Goal: Task Accomplishment & Management: Manage account settings

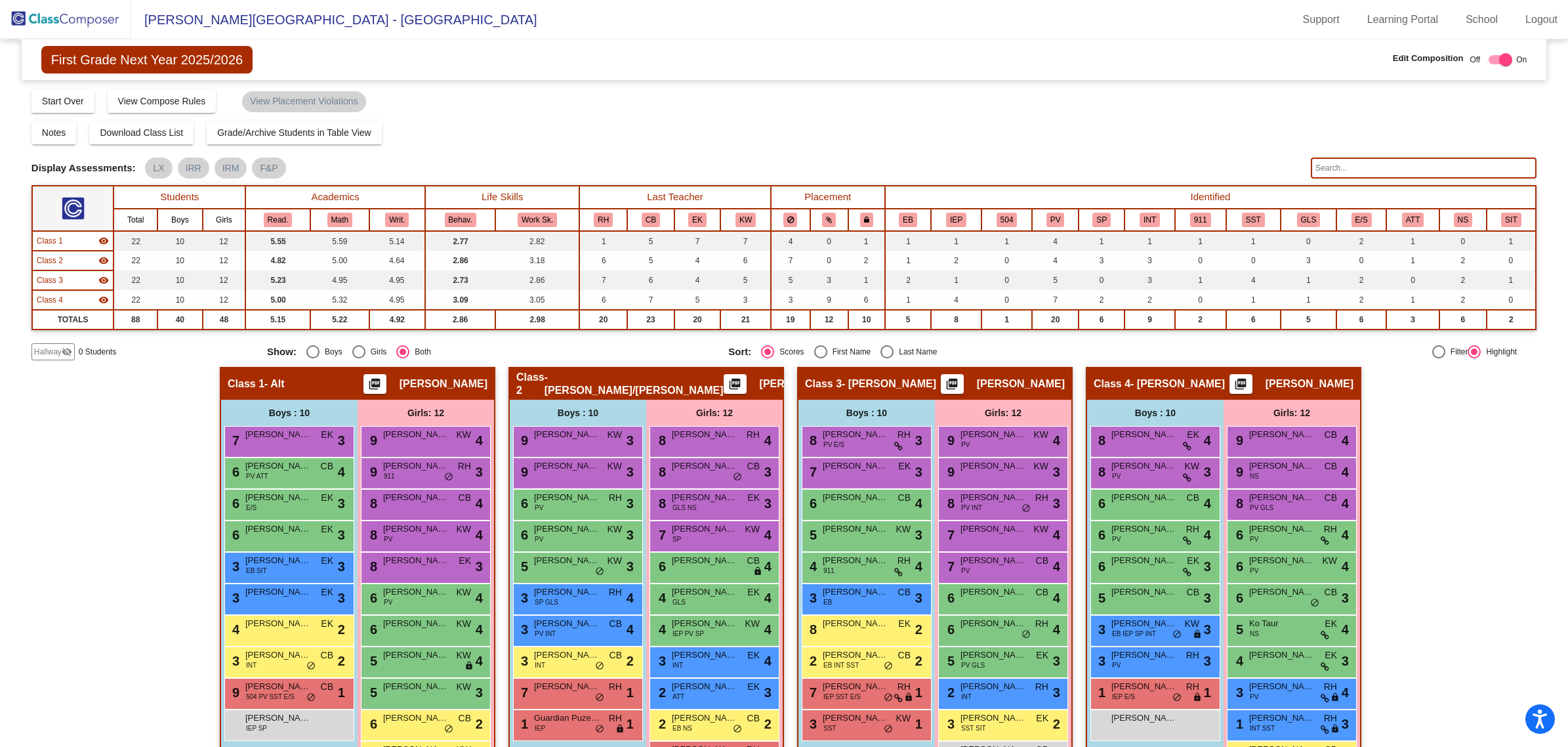
scroll to position [76, 0]
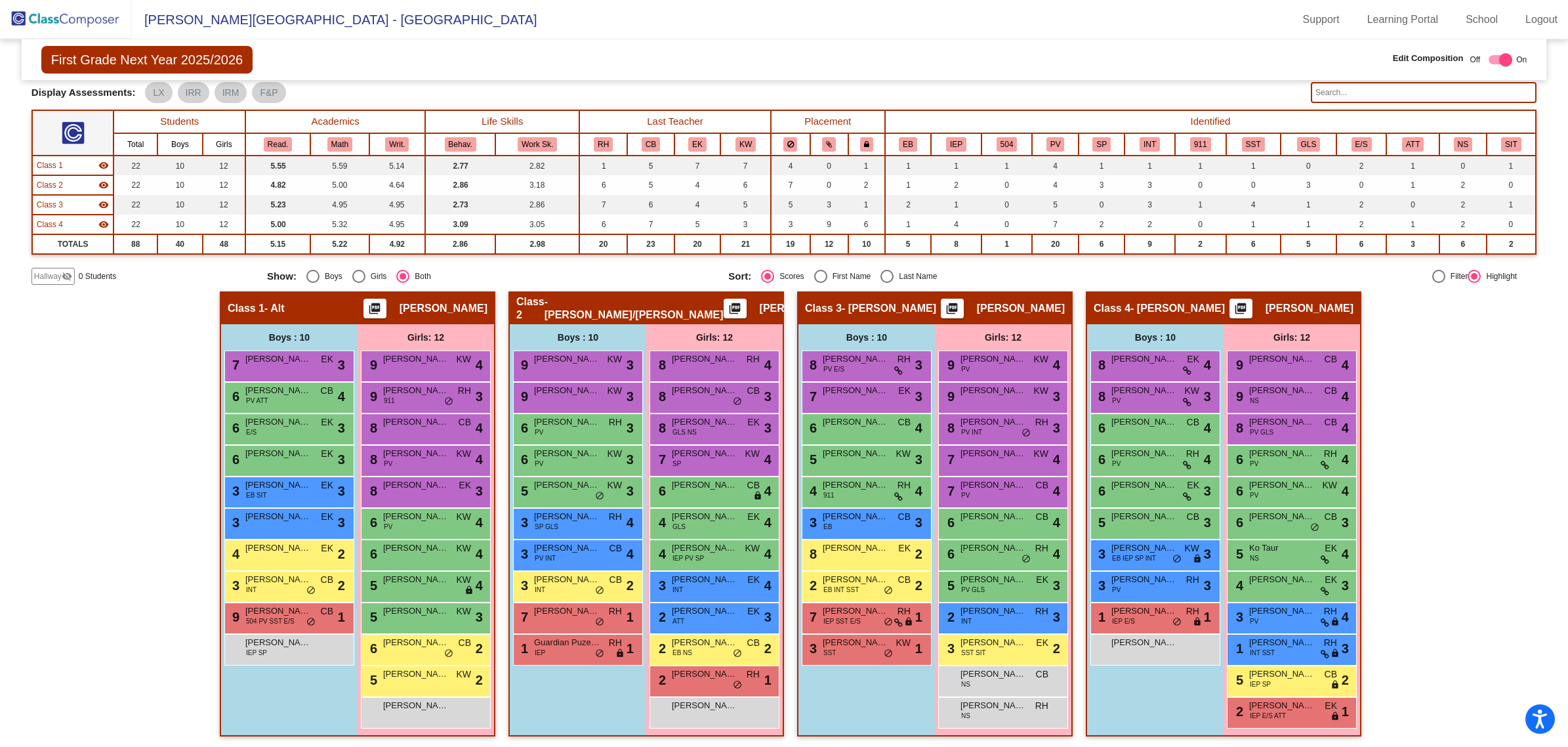
click at [79, 18] on img at bounding box center [66, 19] width 131 height 39
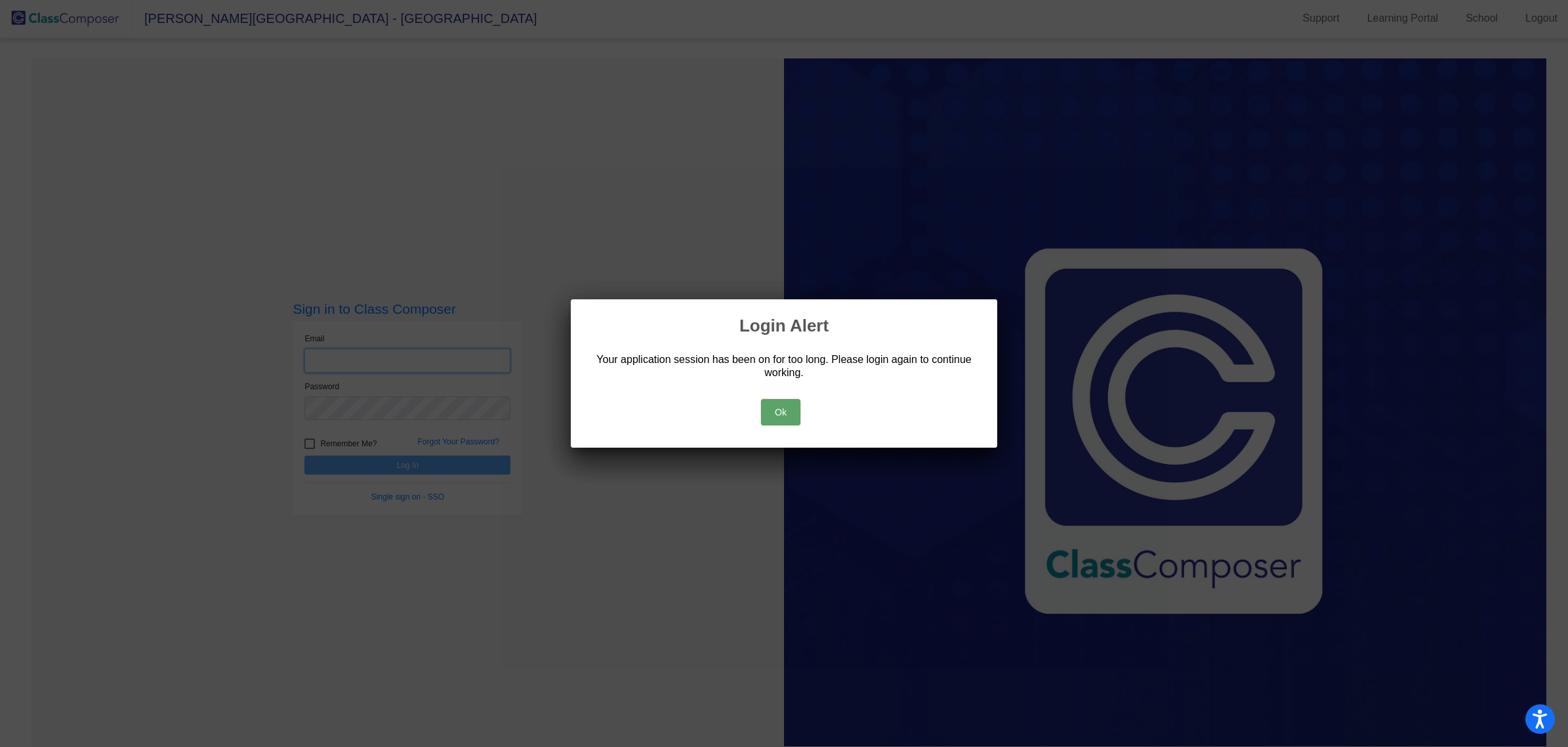
type input "[PERSON_NAME][EMAIL_ADDRESS][PERSON_NAME][DOMAIN_NAME]"
click at [803, 399] on div "Ok" at bounding box center [784, 409] width 395 height 46
click at [775, 422] on button "Ok" at bounding box center [780, 412] width 40 height 26
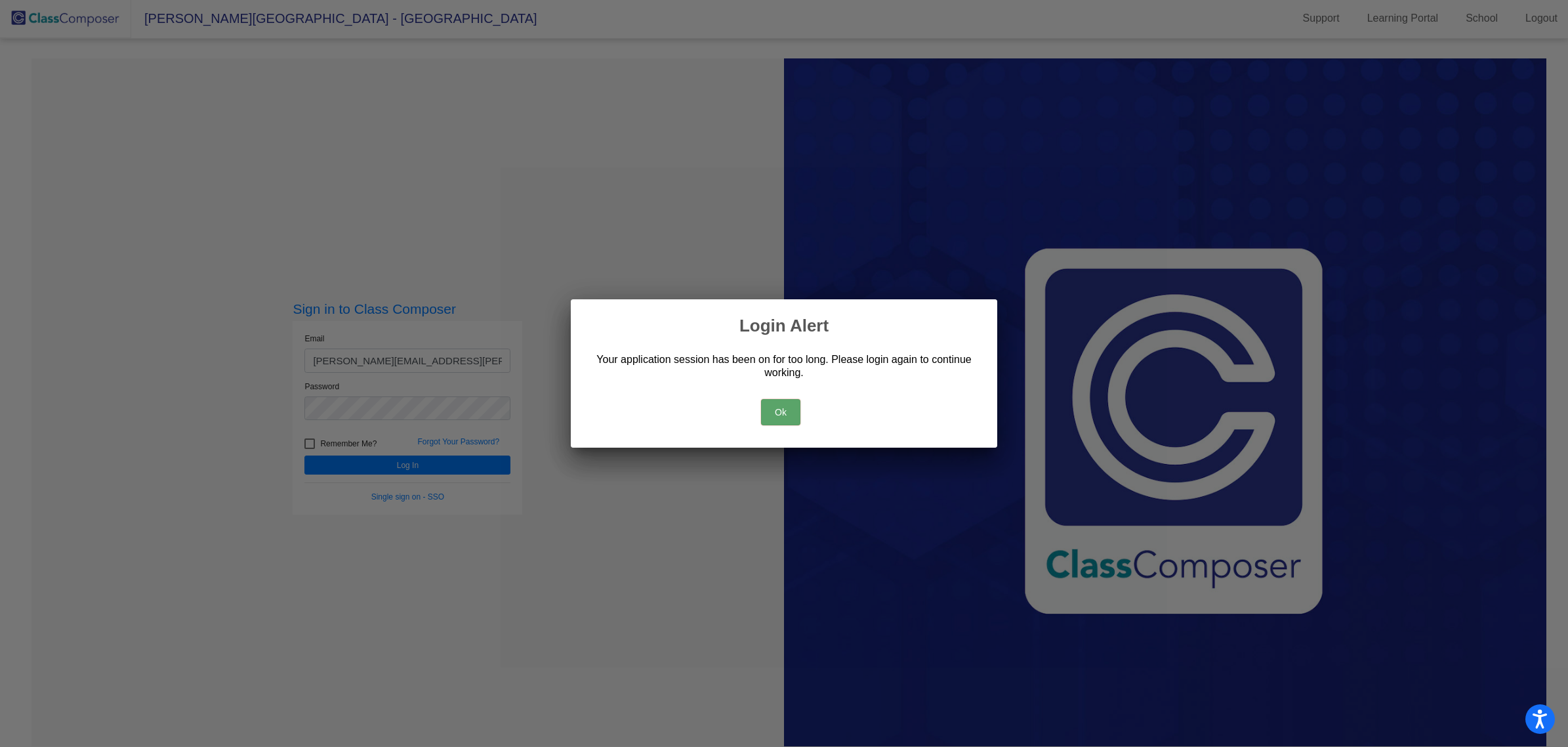
click at [768, 399] on button "Ok" at bounding box center [780, 412] width 40 height 26
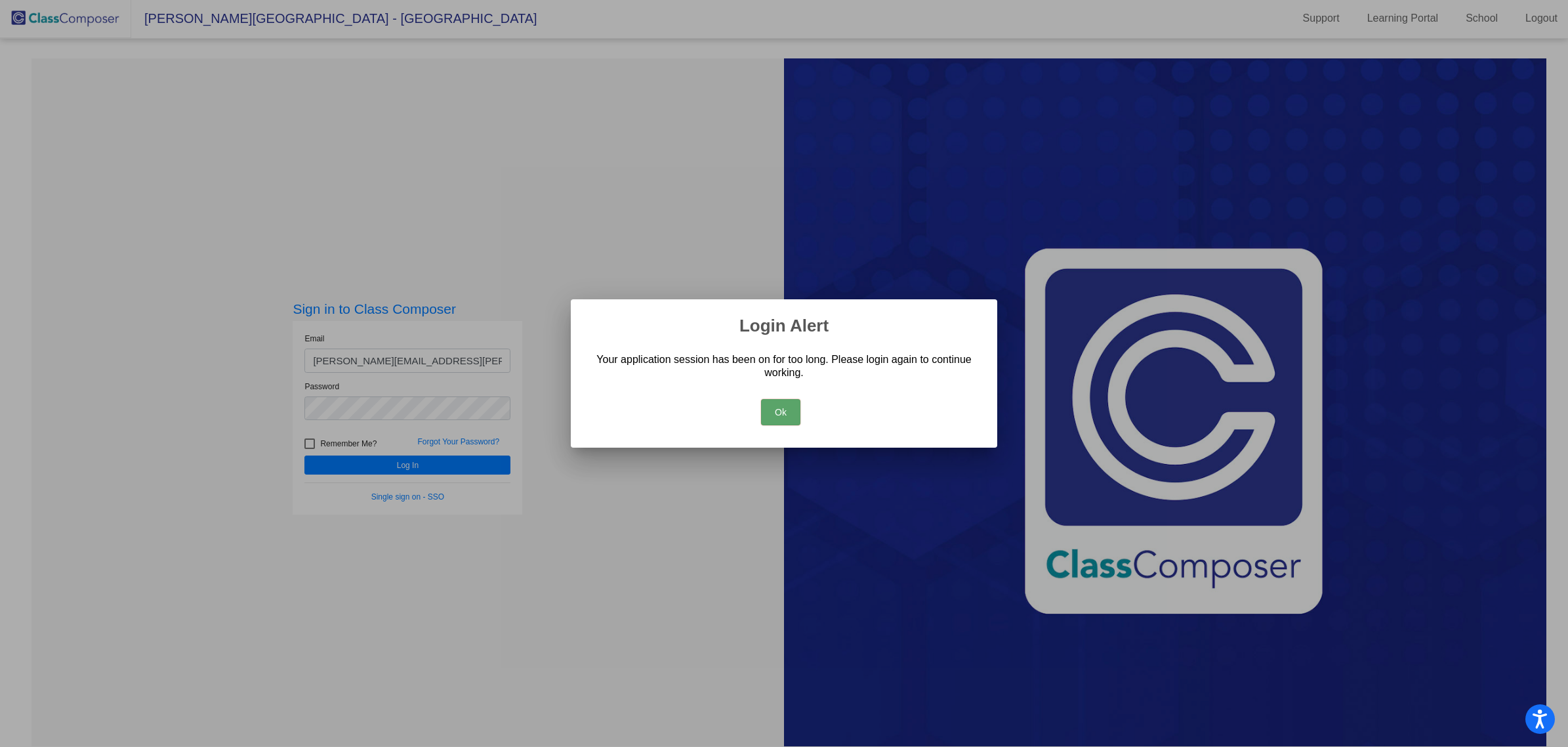
click at [789, 409] on button "Ok" at bounding box center [780, 412] width 40 height 26
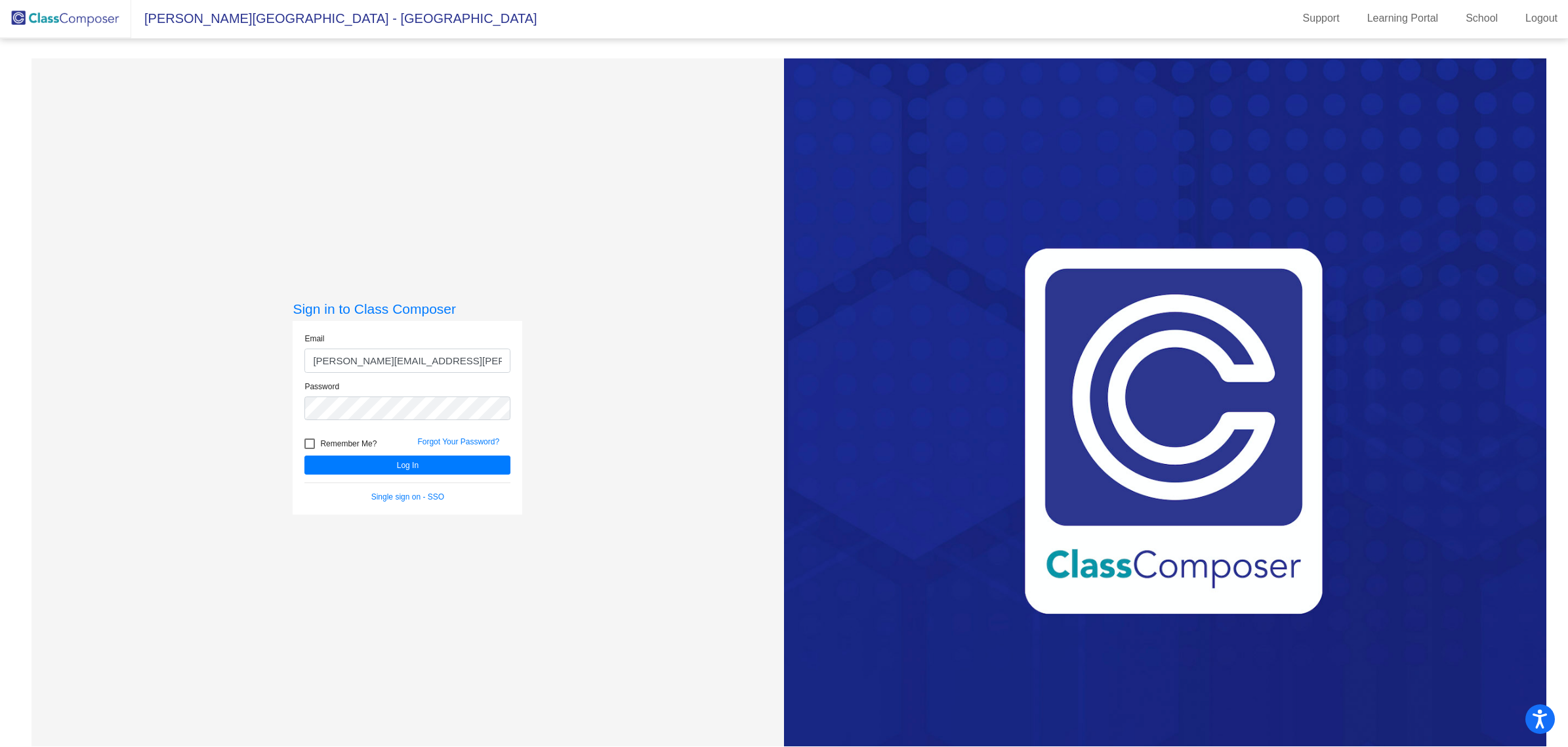
scroll to position [1, 0]
click at [440, 464] on button "Log In" at bounding box center [407, 466] width 206 height 19
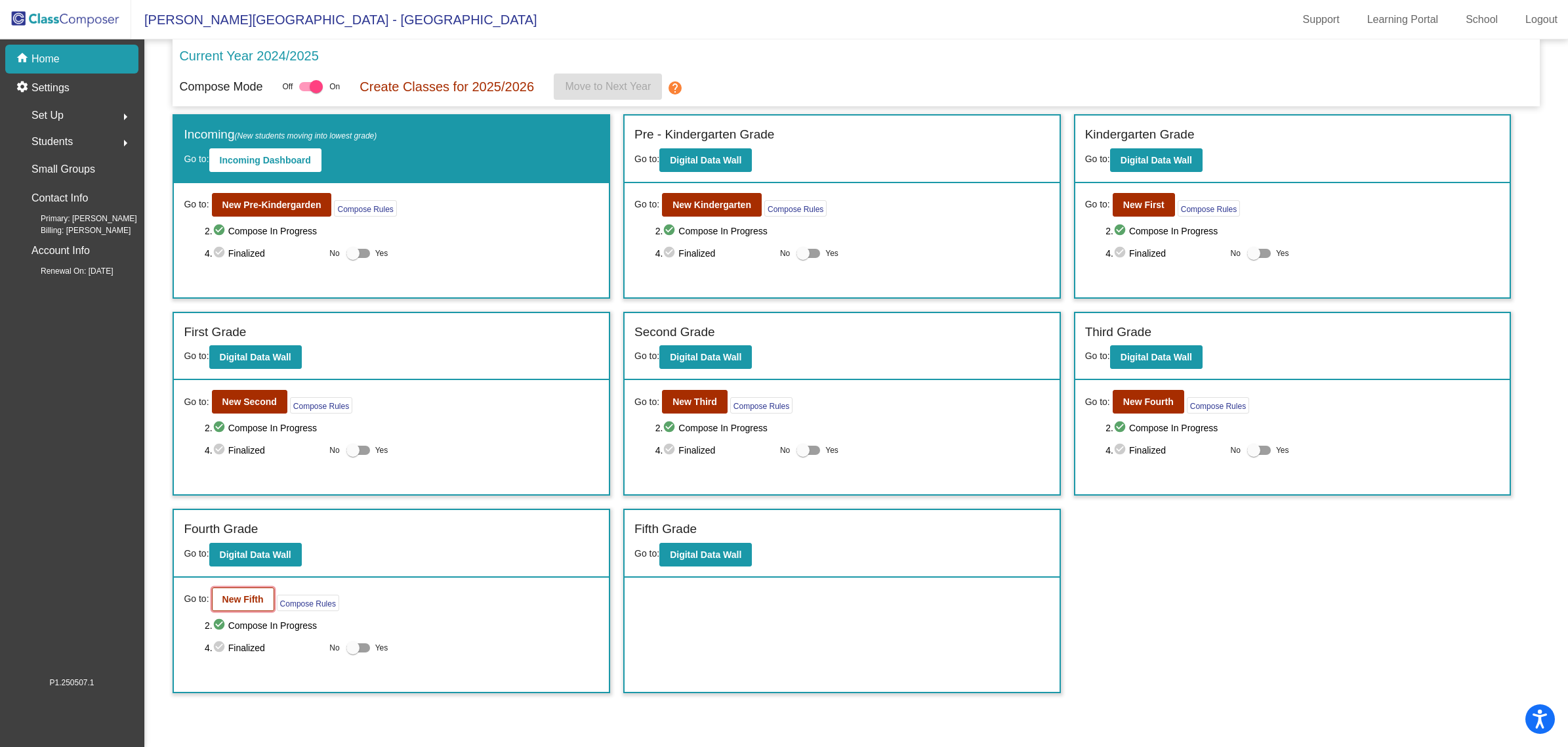
click at [239, 598] on b "New Fifth" at bounding box center [243, 599] width 41 height 11
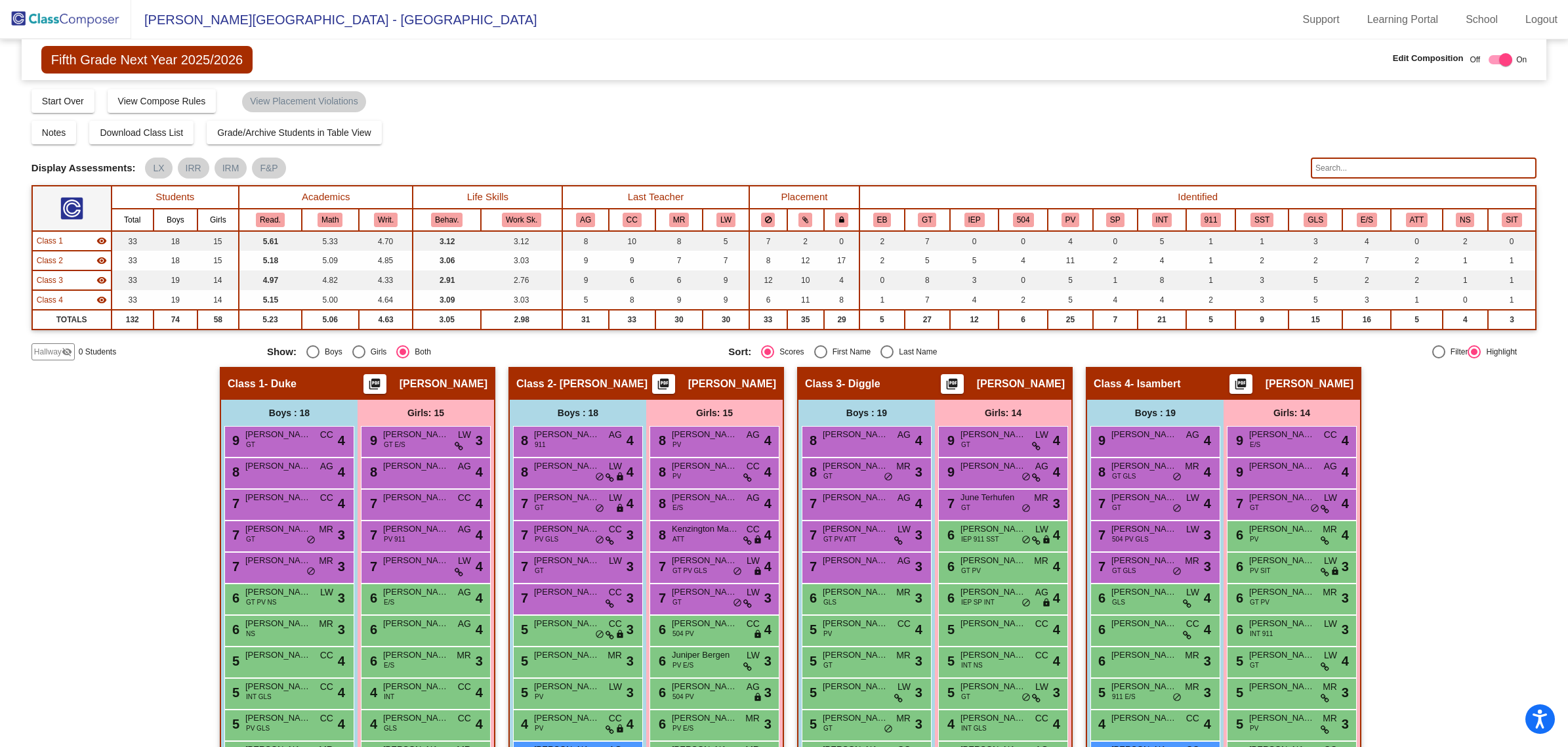
click at [1324, 166] on input "text" at bounding box center [1423, 168] width 226 height 21
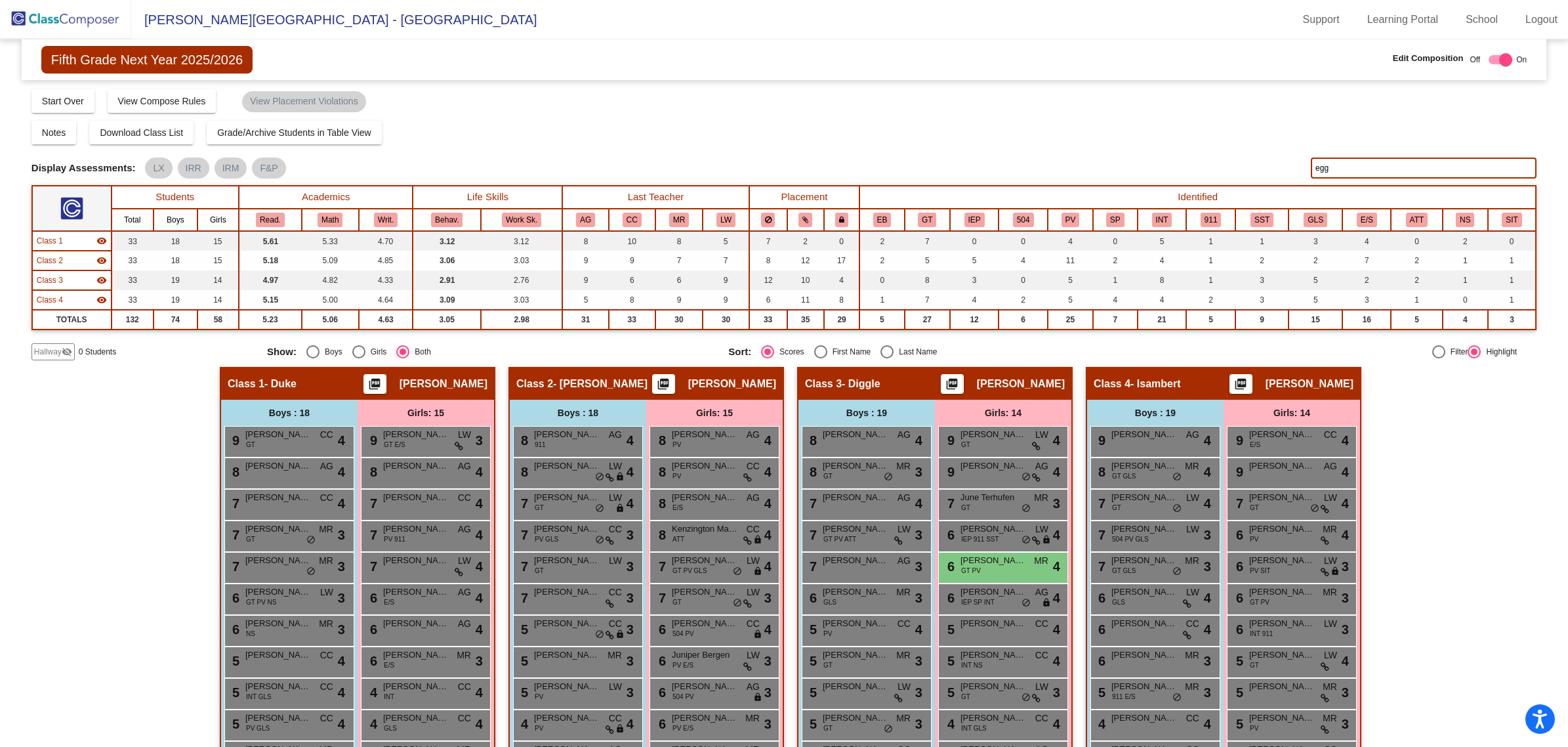
click at [1465, 480] on div "Hallway - Hallway Class picture_as_pdf Add Student First Name Last Name Student…" at bounding box center [784, 706] width 1505 height 679
click at [1355, 169] on input "egg" at bounding box center [1423, 168] width 226 height 21
type input "e"
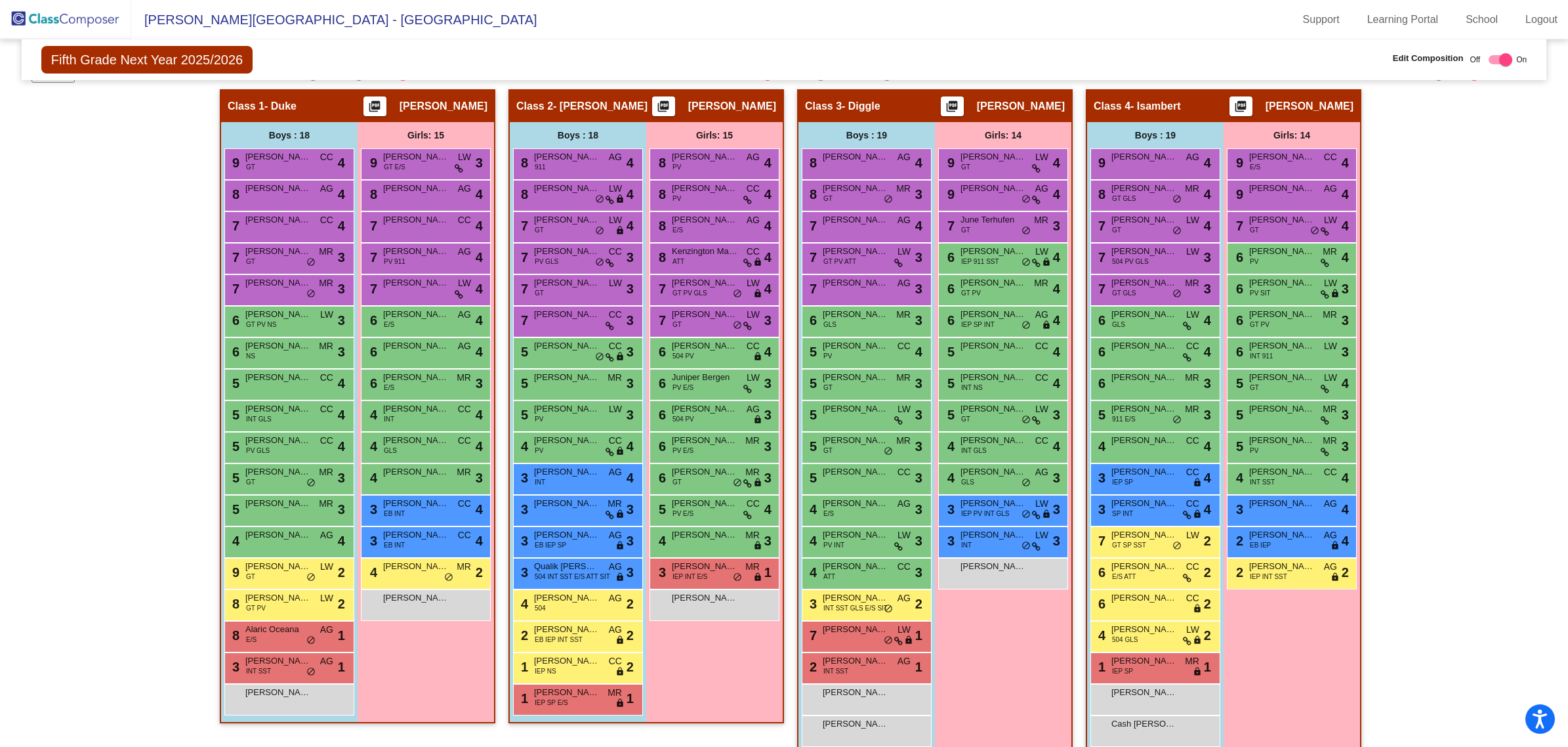
scroll to position [296, 0]
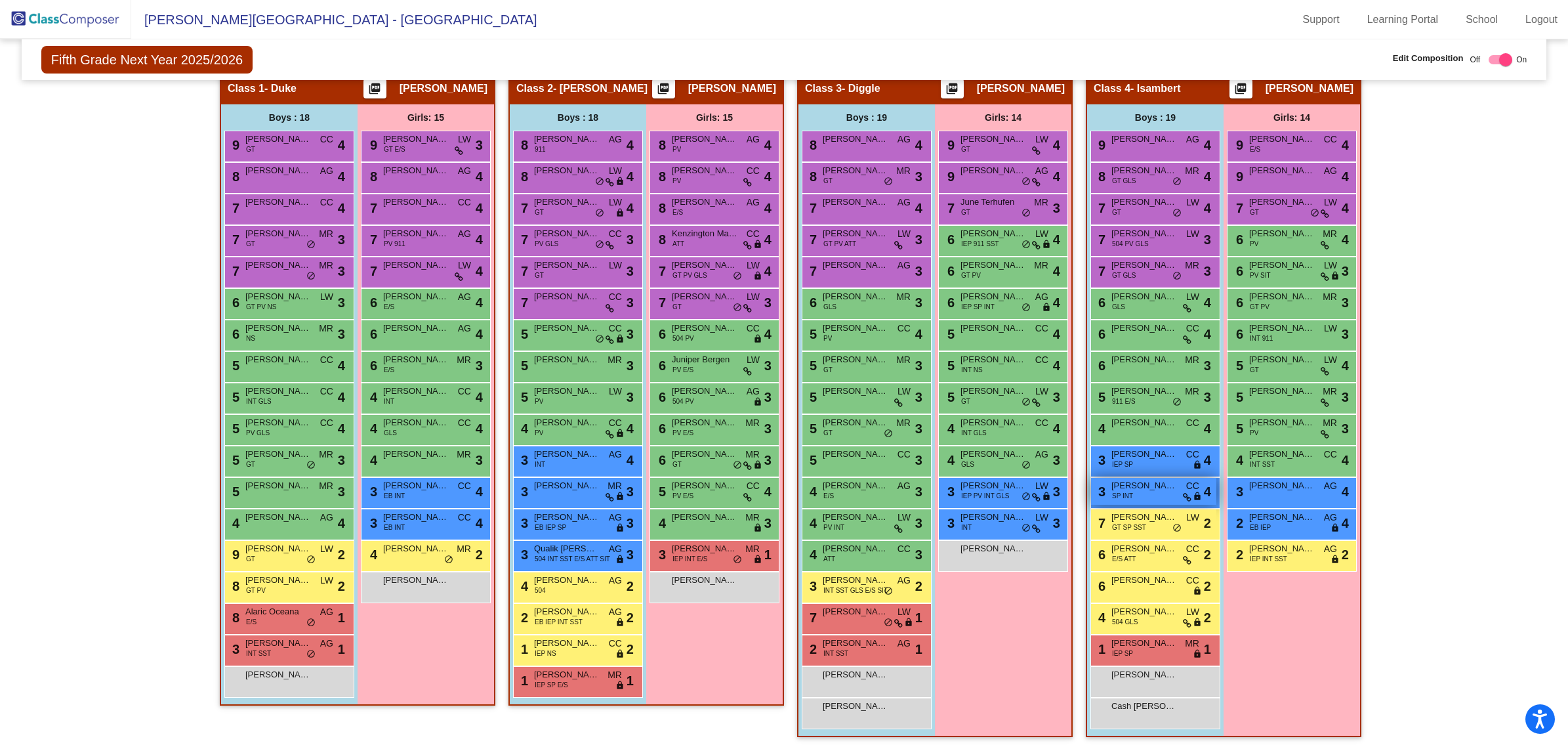
click at [1162, 490] on div "3 [PERSON_NAME] SP INT CC lock do_not_disturb_alt 4" at bounding box center [1154, 491] width 125 height 27
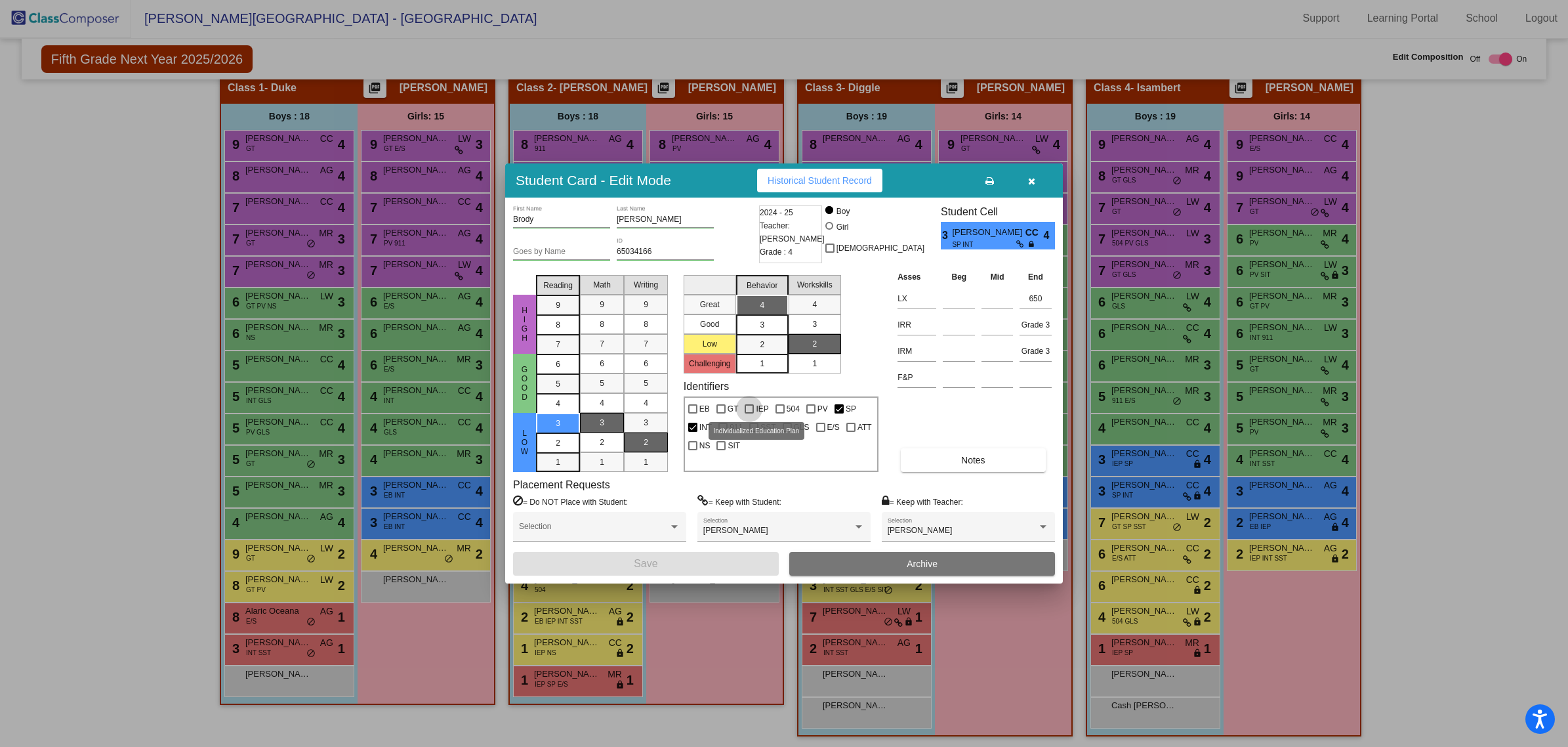
click at [747, 407] on div at bounding box center [749, 409] width 9 height 9
click at [749, 414] on input "IEP" at bounding box center [749, 414] width 1 height 1
checkbox input "true"
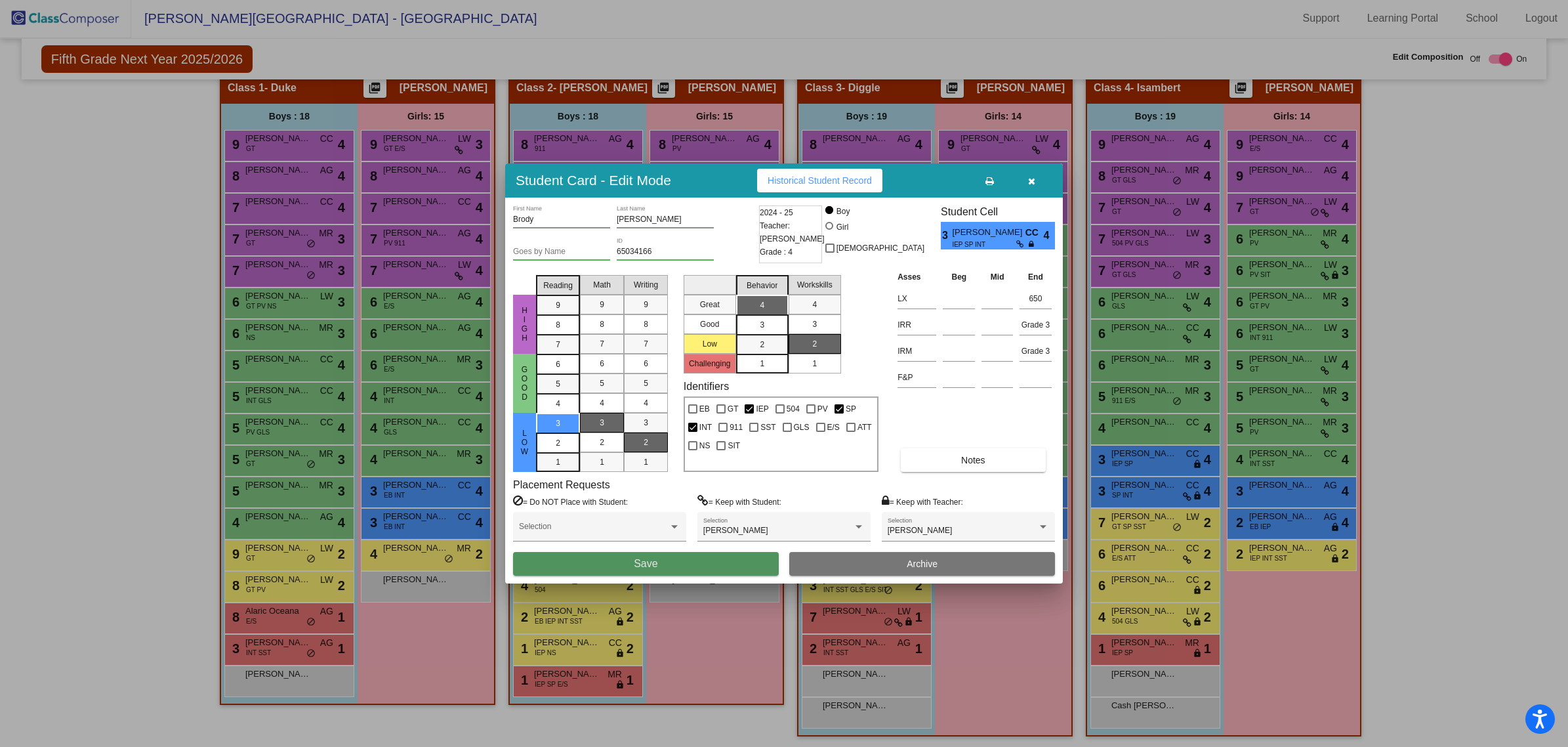
drag, startPoint x: 712, startPoint y: 568, endPoint x: 595, endPoint y: 490, distance: 140.6
click at [712, 567] on button "Save" at bounding box center [646, 564] width 266 height 24
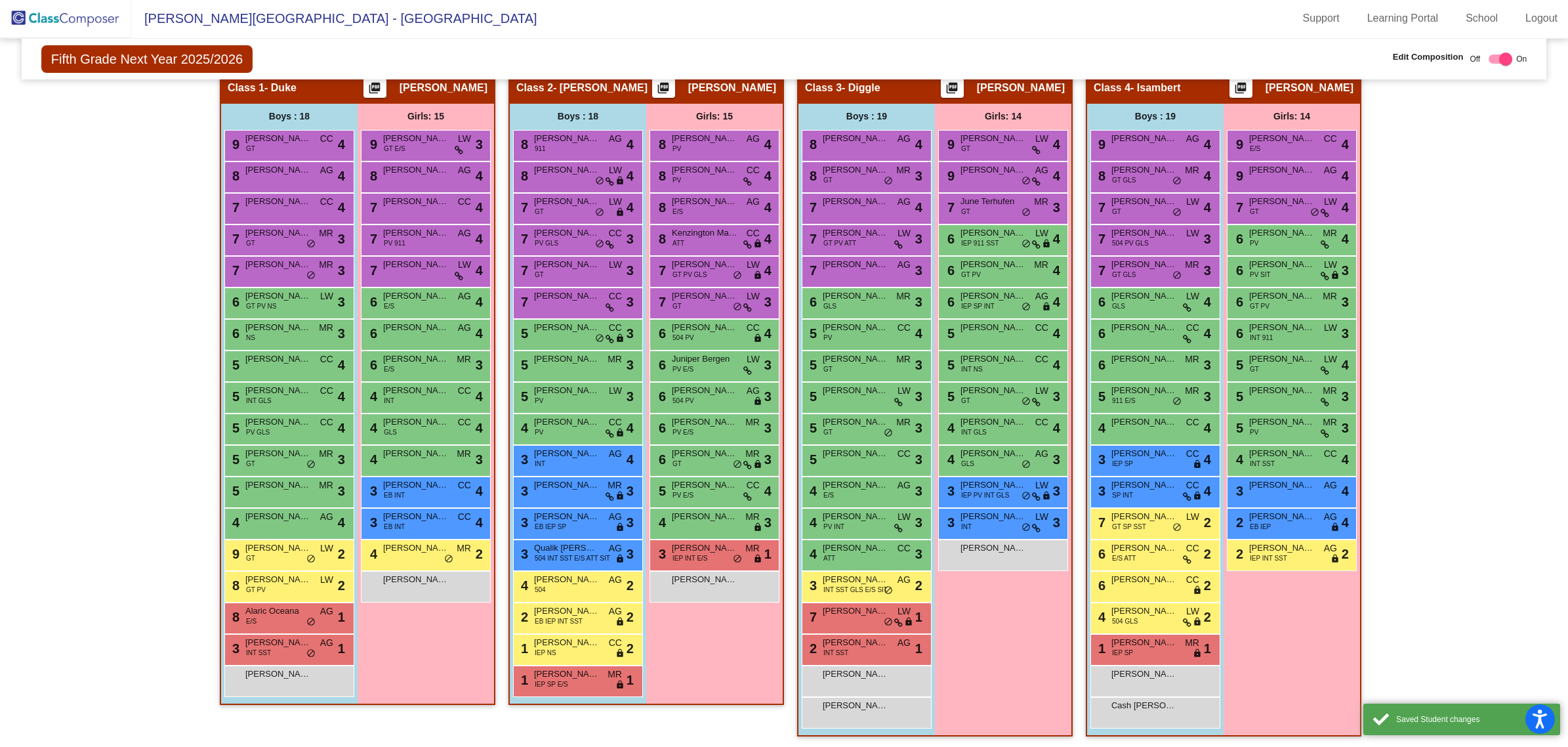
scroll to position [1, 0]
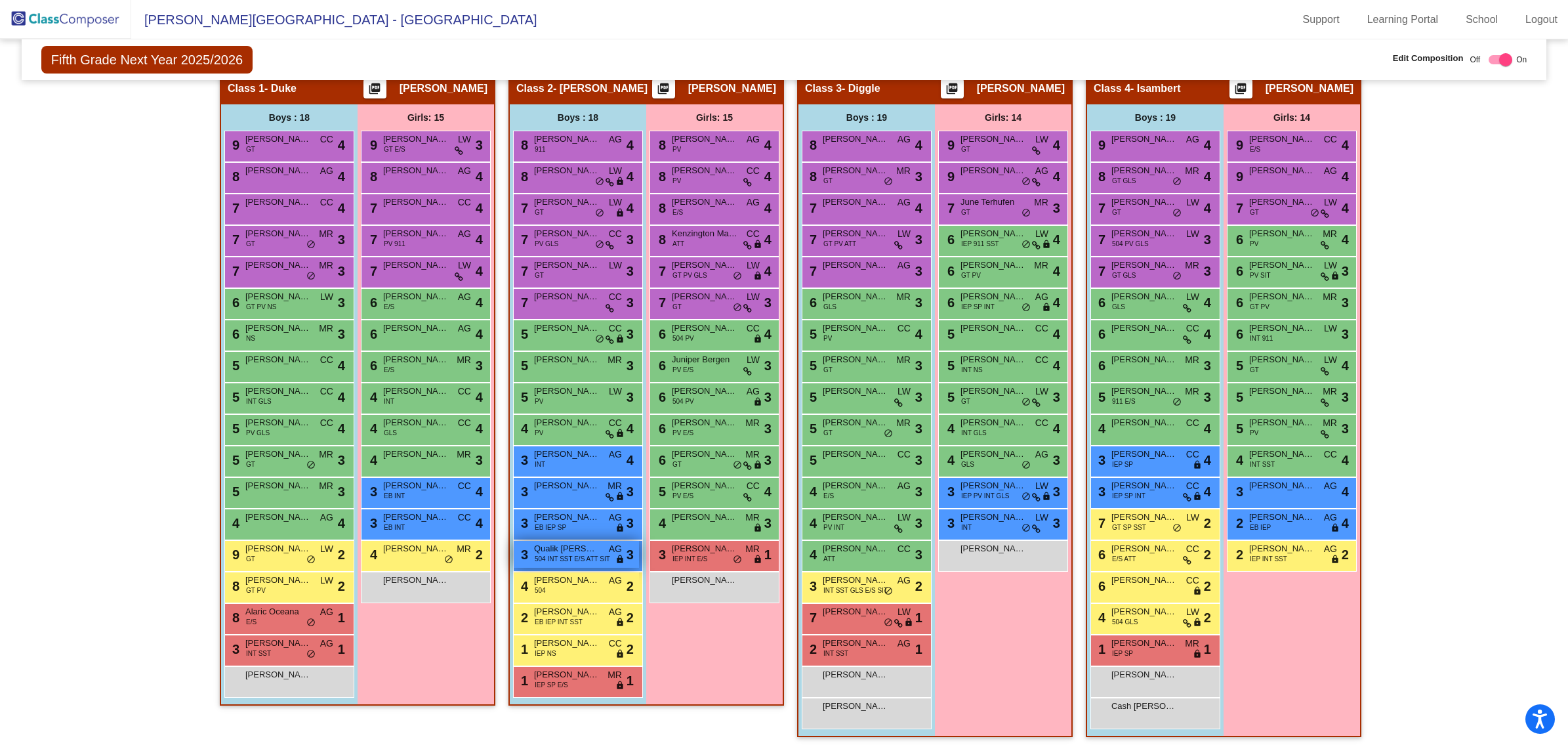
click at [584, 556] on span "504 INT SST E/S ATT SIT" at bounding box center [572, 559] width 76 height 10
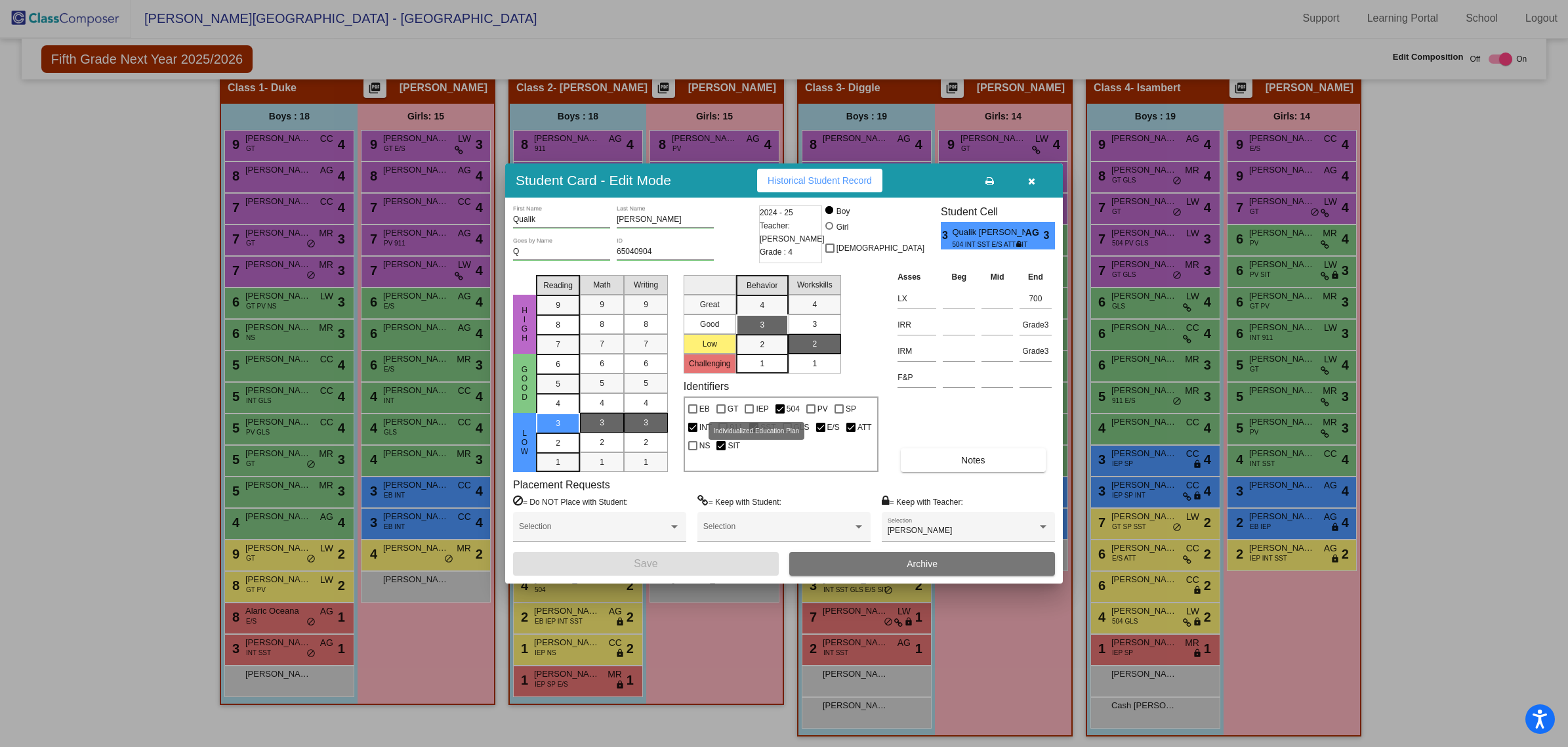
click at [747, 407] on div at bounding box center [749, 409] width 9 height 9
click at [749, 414] on input "IEP" at bounding box center [749, 414] width 1 height 1
checkbox input "true"
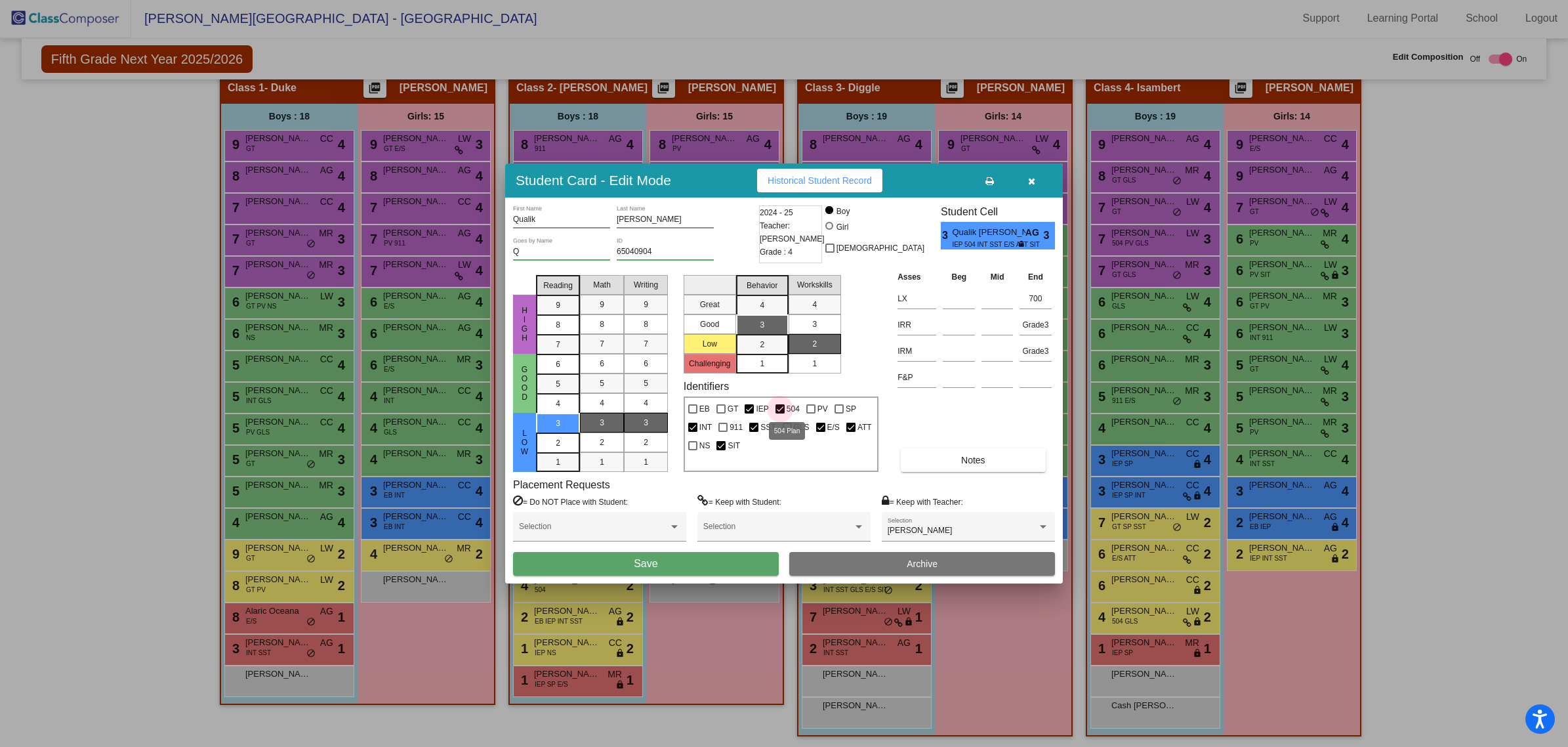
click at [776, 407] on div at bounding box center [780, 409] width 9 height 9
click at [780, 414] on input "504" at bounding box center [780, 414] width 1 height 1
checkbox input "false"
click at [666, 573] on button "Save" at bounding box center [646, 564] width 266 height 24
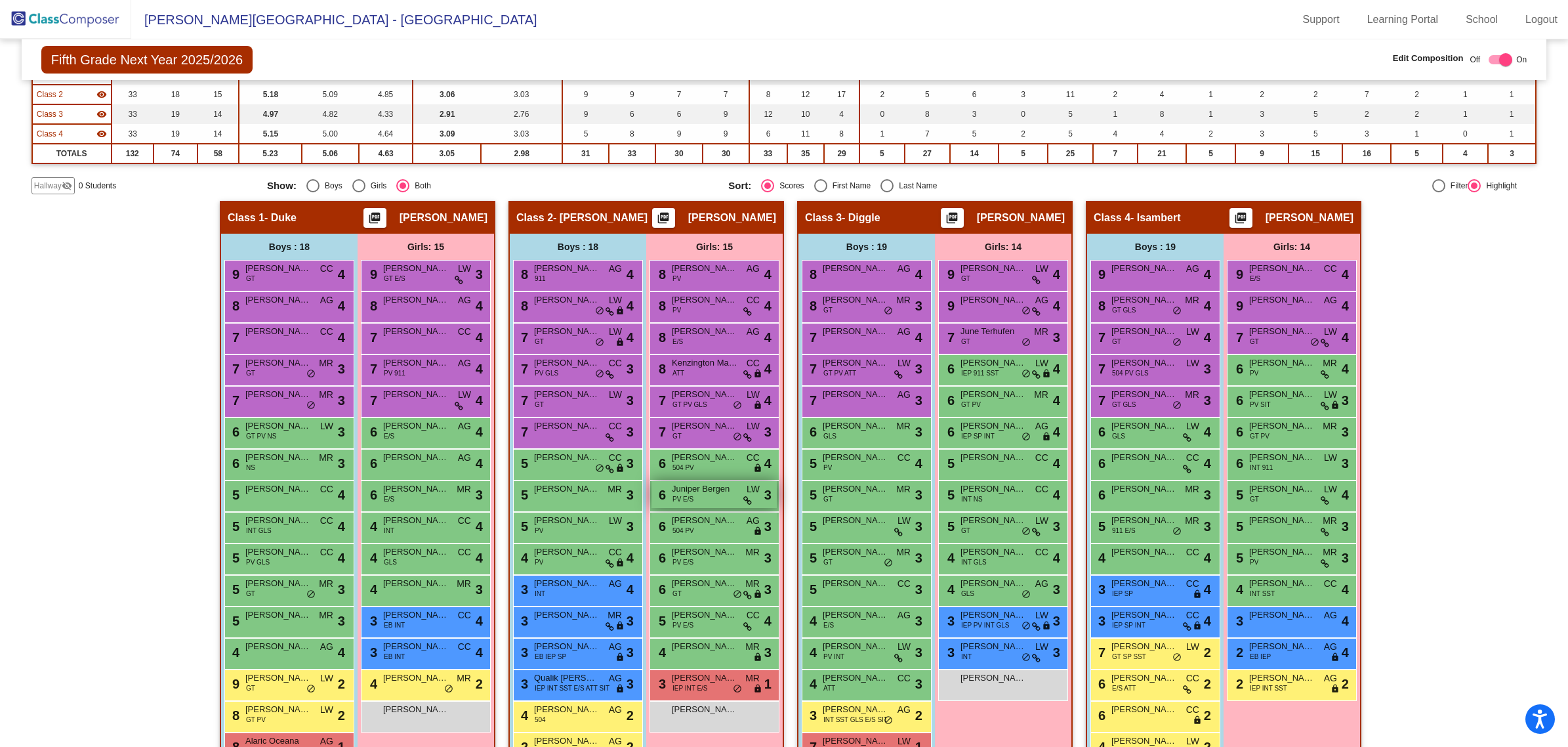
scroll to position [246, 0]
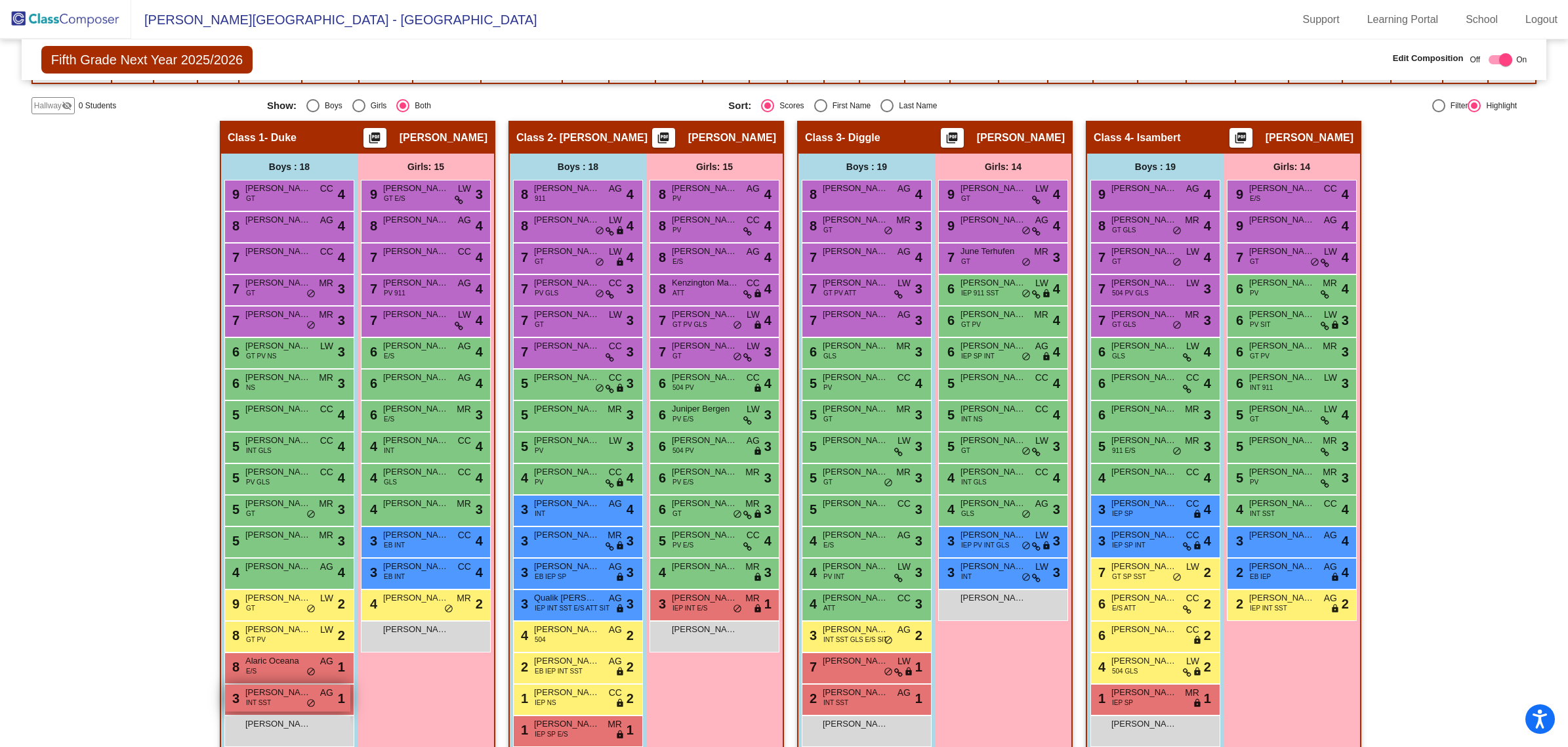
click at [280, 689] on span "[PERSON_NAME] [PERSON_NAME]" at bounding box center [278, 693] width 66 height 13
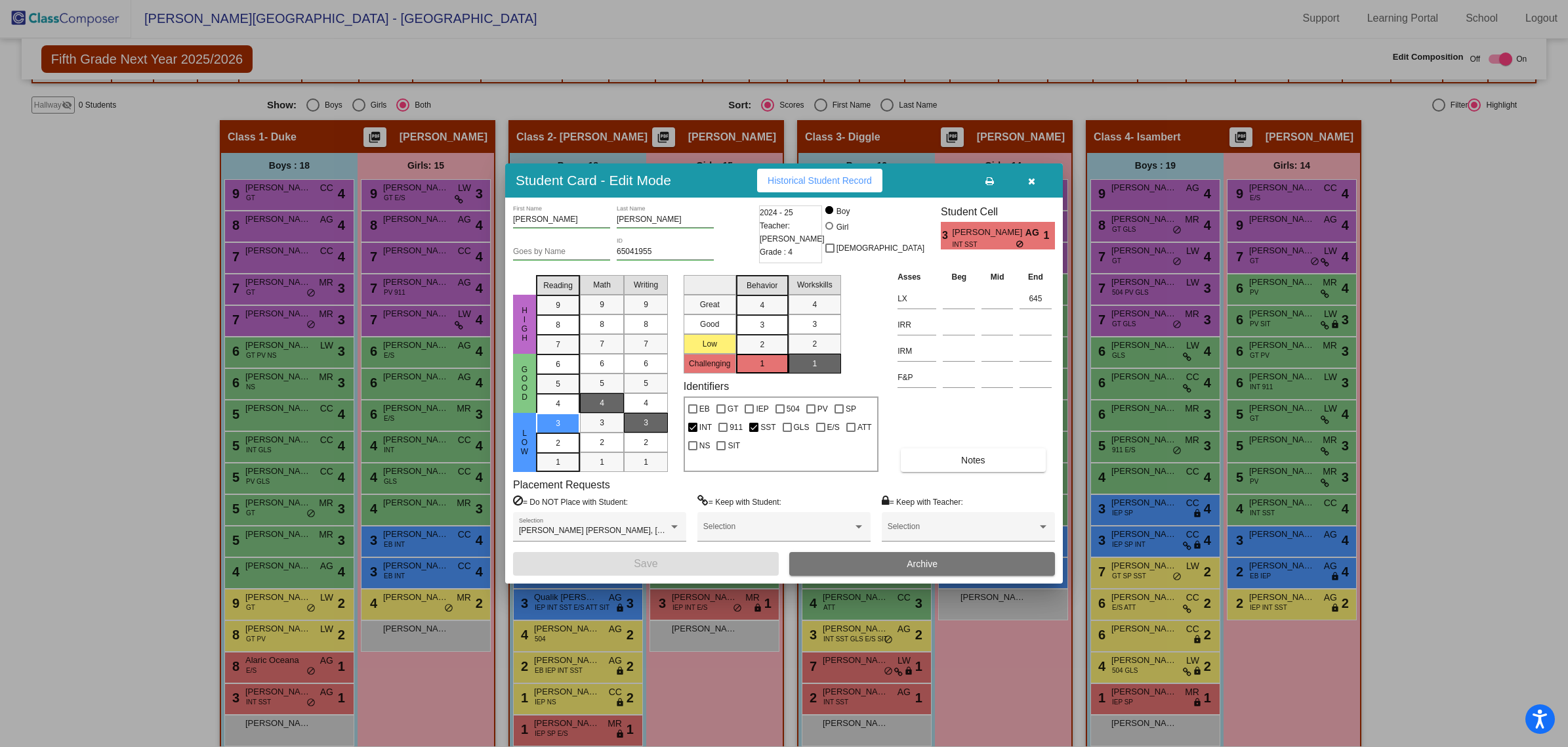
click at [1027, 182] on button "button" at bounding box center [1031, 180] width 42 height 24
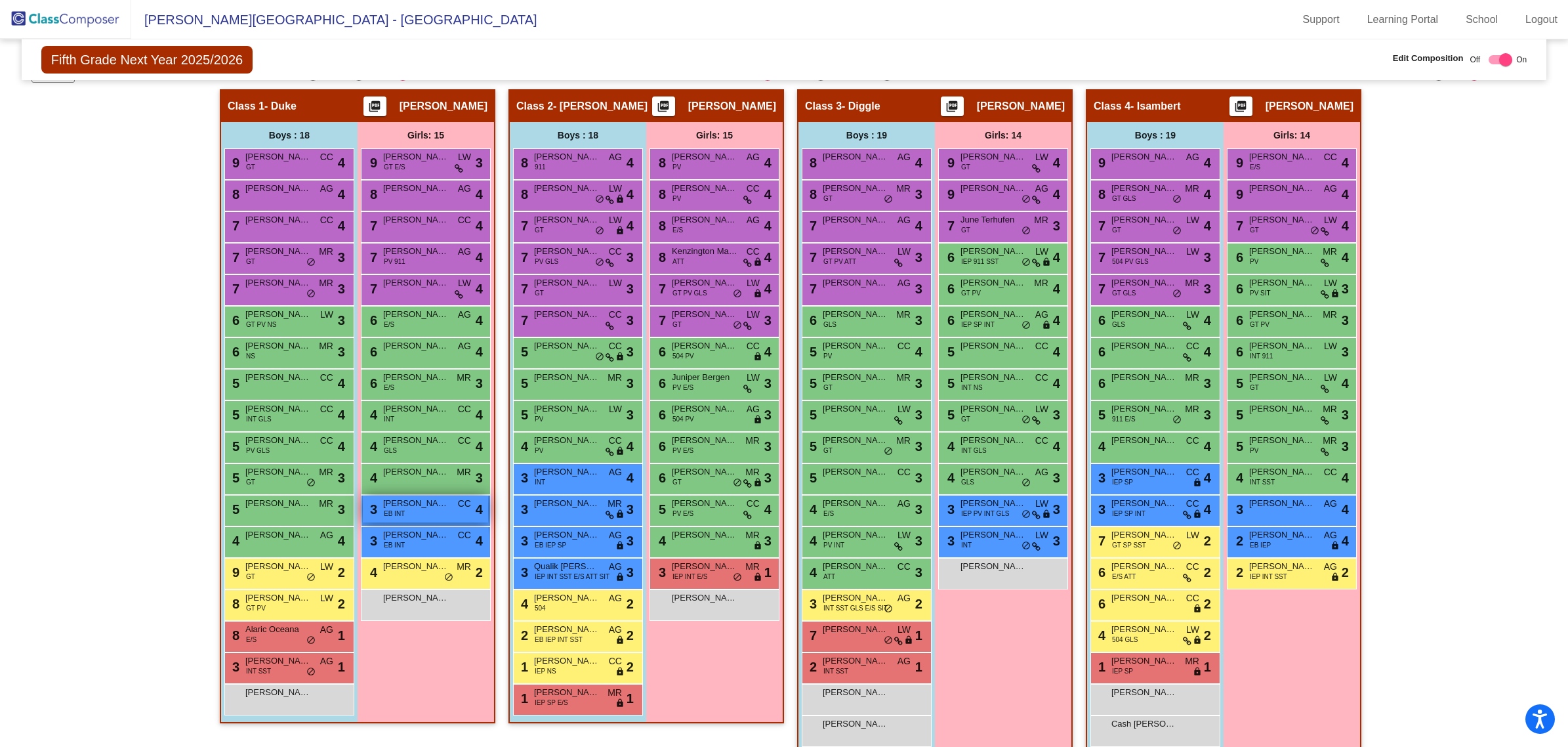
scroll to position [296, 0]
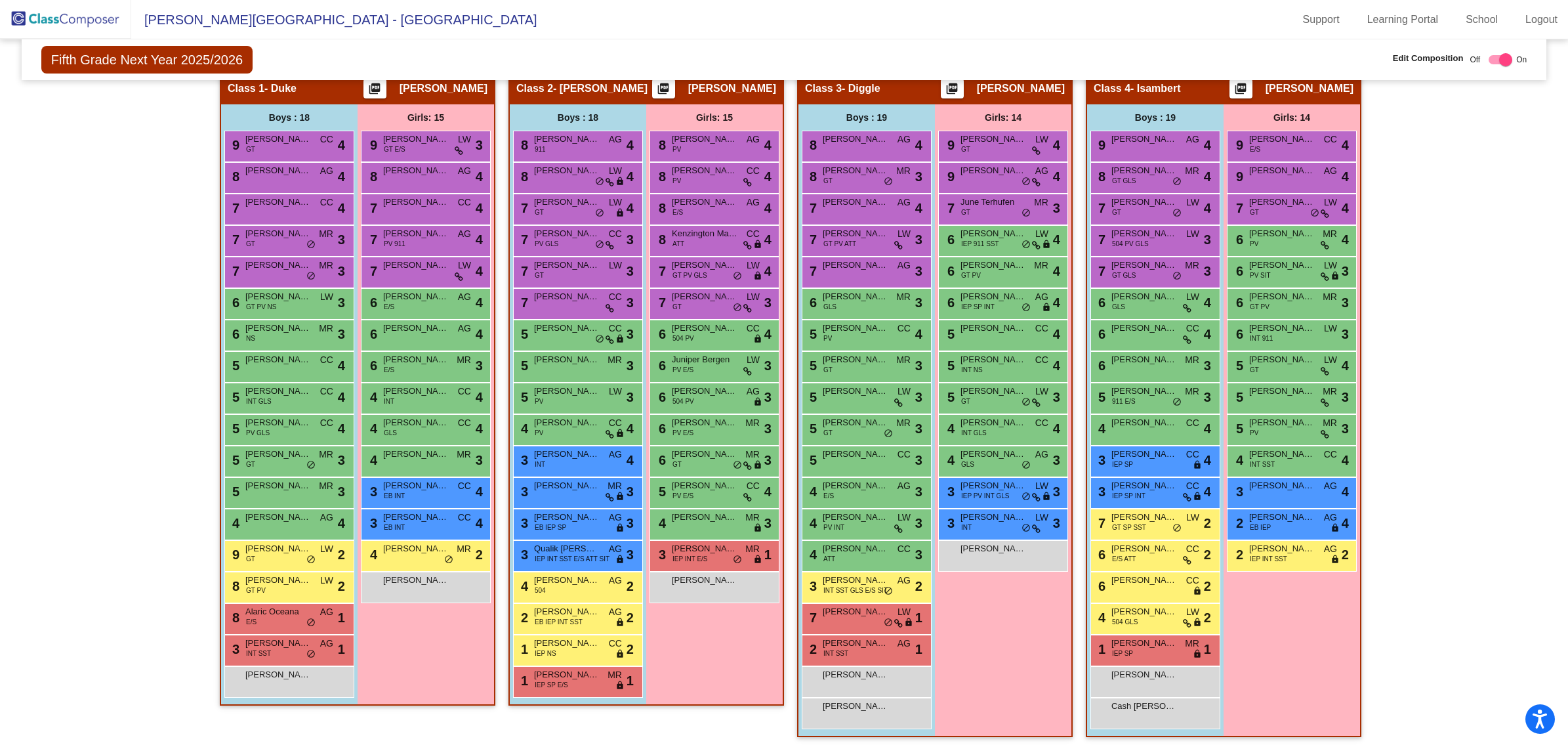
drag, startPoint x: 58, startPoint y: 18, endPoint x: 64, endPoint y: 18, distance: 6.0
click at [59, 18] on img at bounding box center [66, 19] width 131 height 39
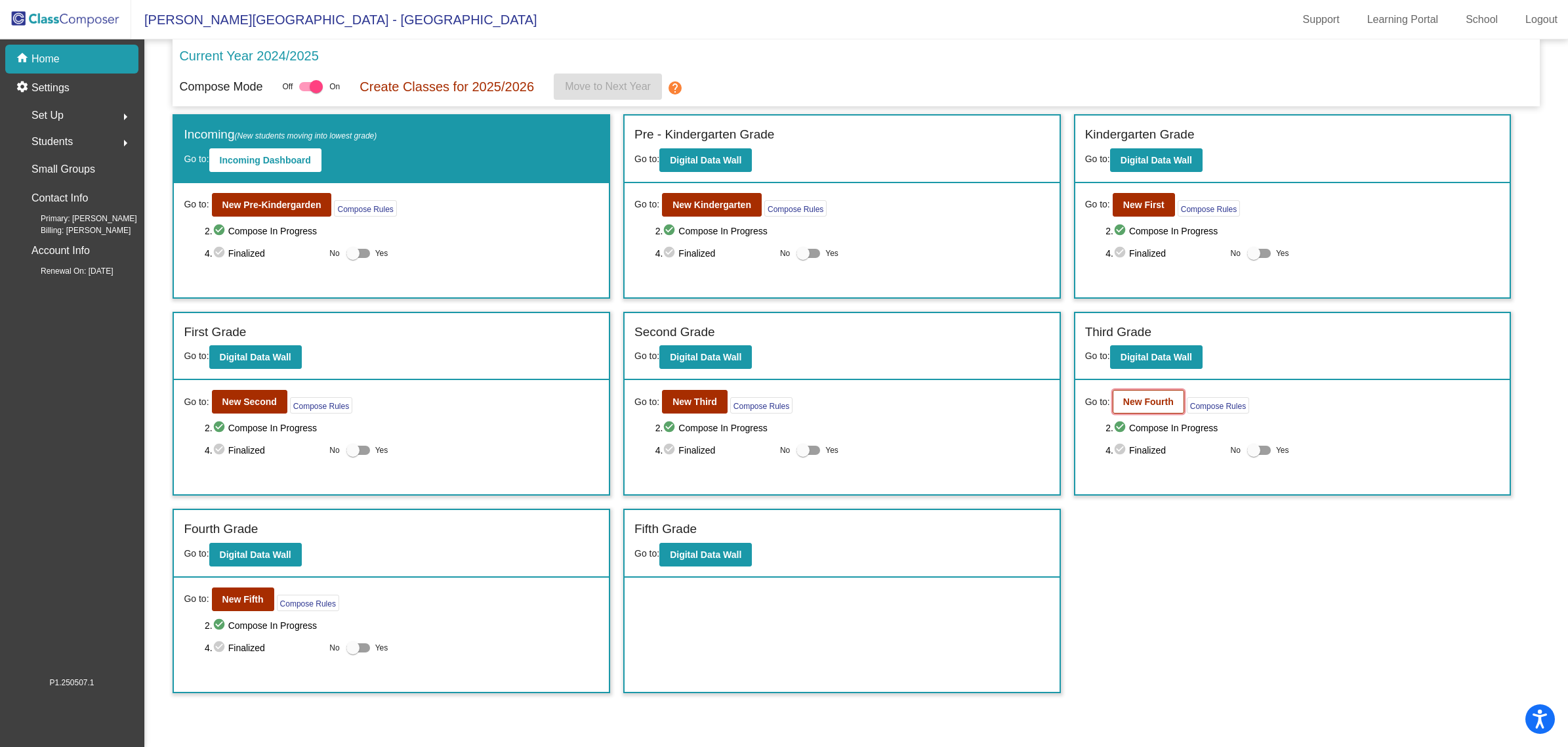
click at [1139, 392] on button "New Fourth" at bounding box center [1148, 402] width 71 height 24
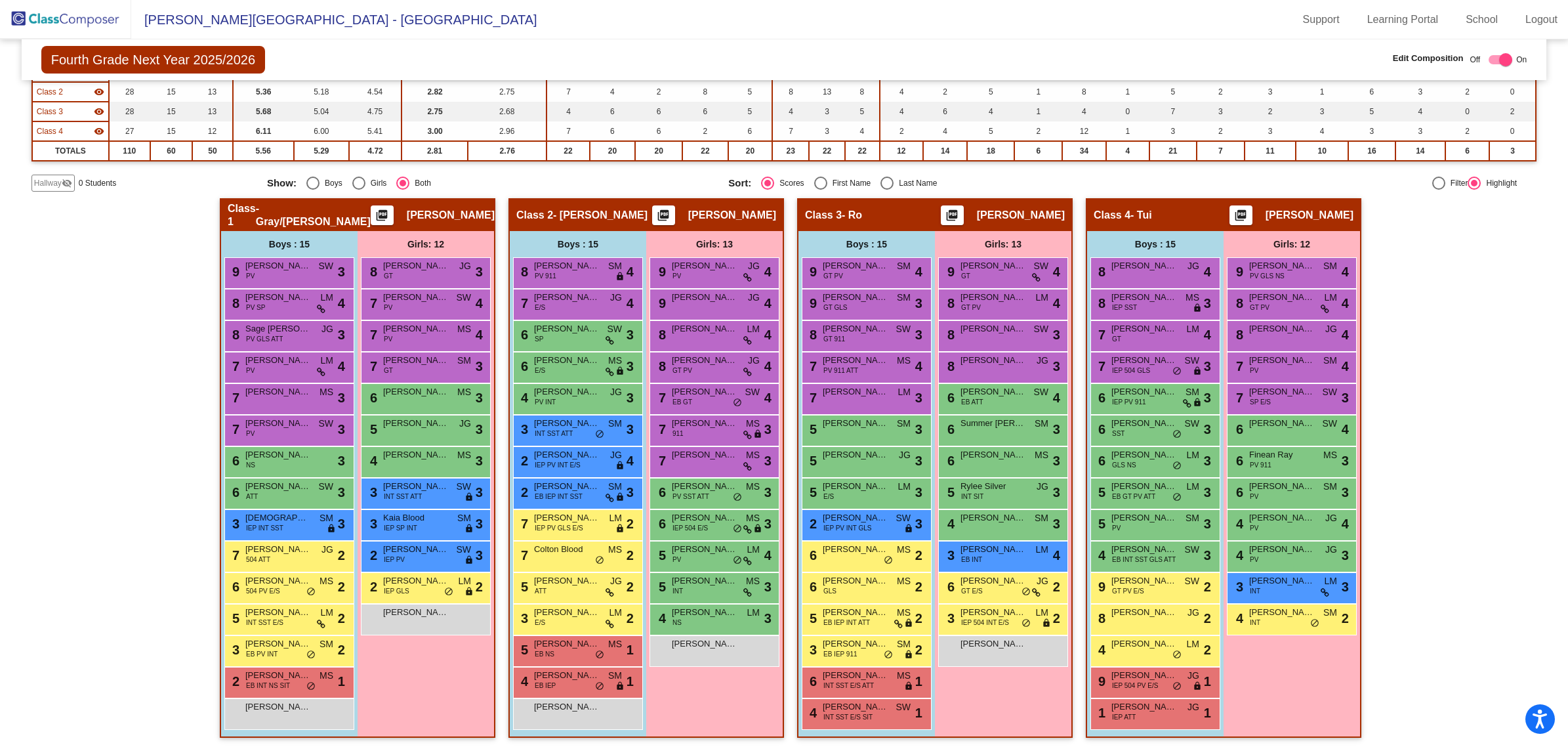
scroll to position [169, 0]
click at [86, 17] on img at bounding box center [66, 19] width 131 height 39
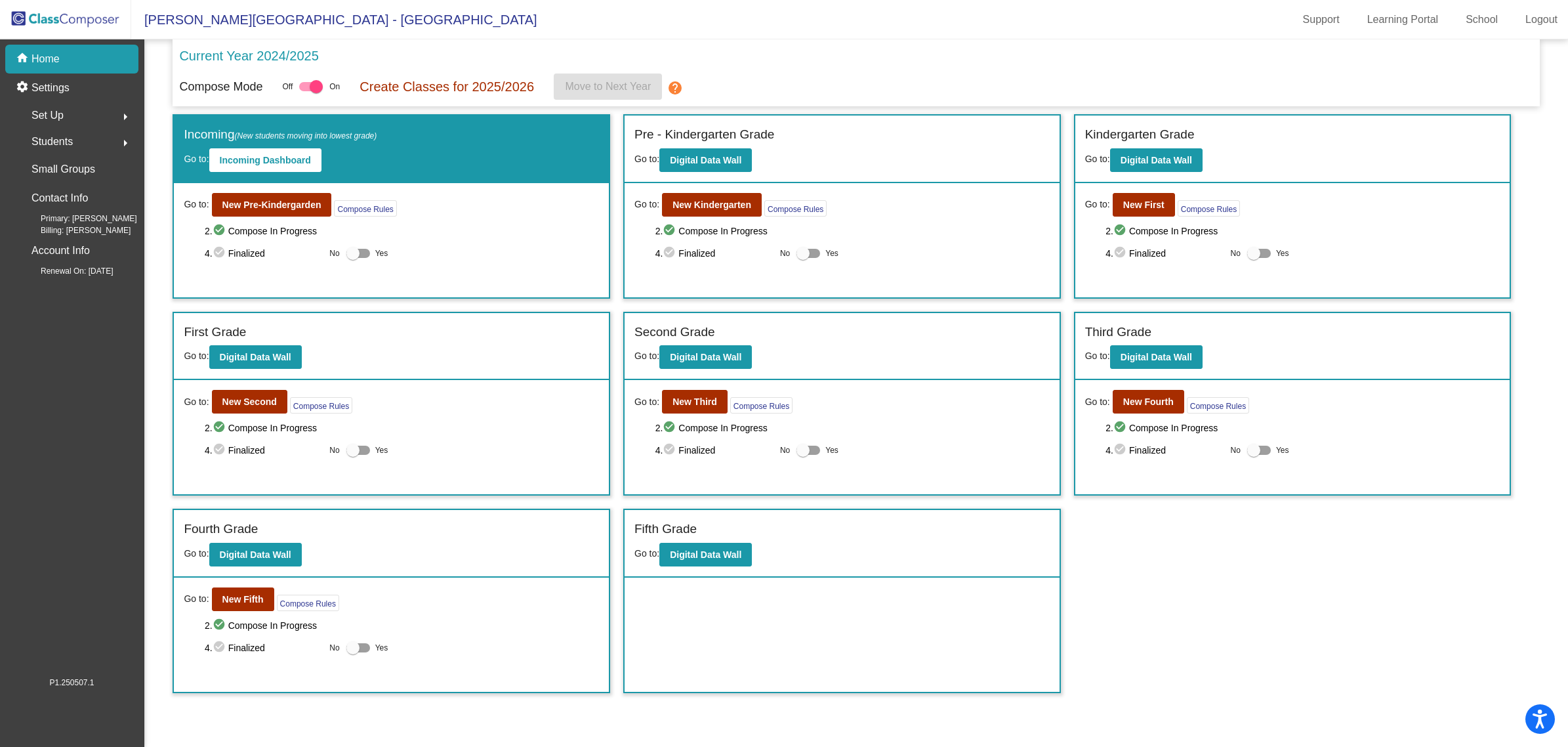
click at [250, 609] on div "Go to: New Fifth Compose Rules 2. check_circle Compose In Progress 4. check_cir…" at bounding box center [391, 635] width 435 height 114
click at [249, 603] on button "New Fifth" at bounding box center [243, 599] width 63 height 24
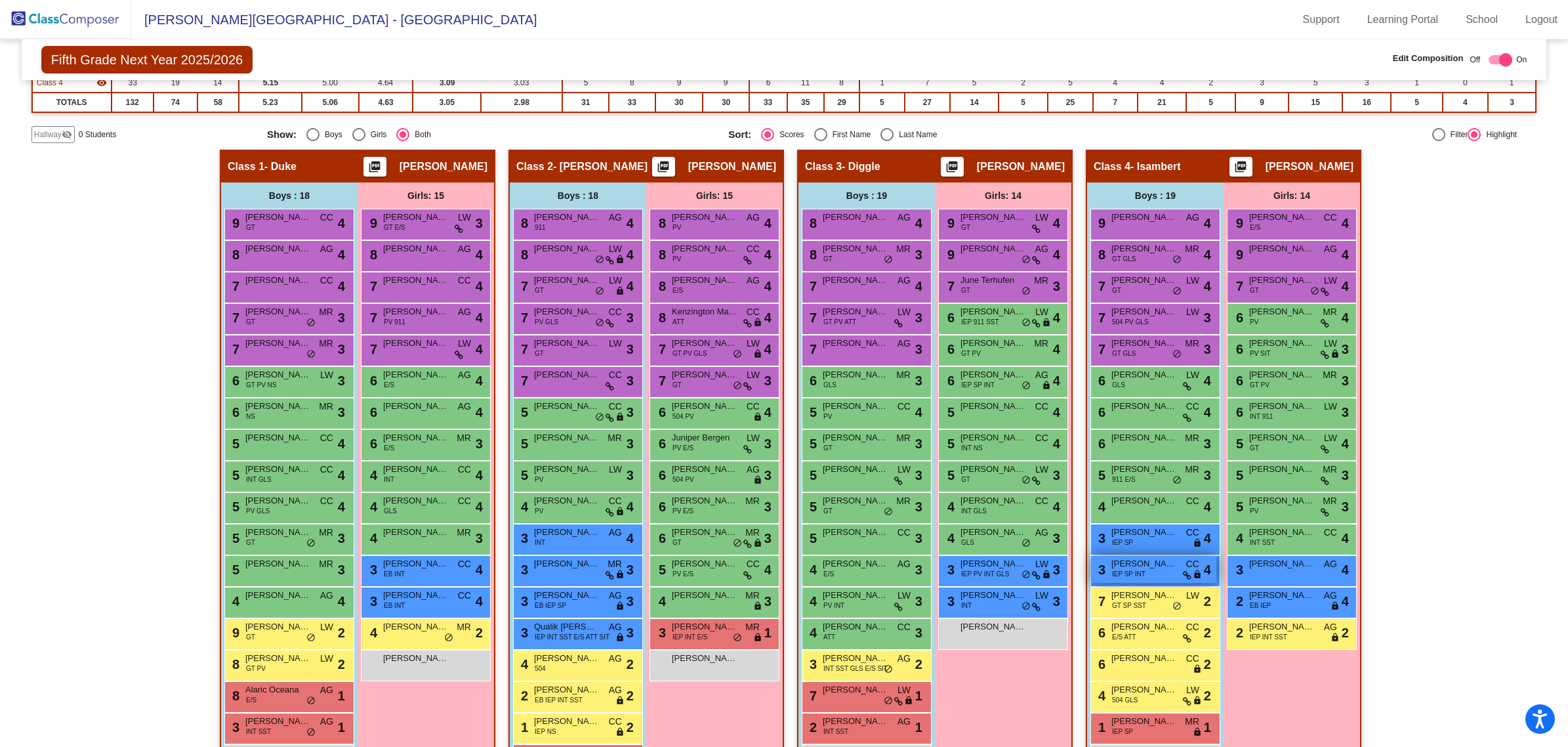
scroll to position [246, 0]
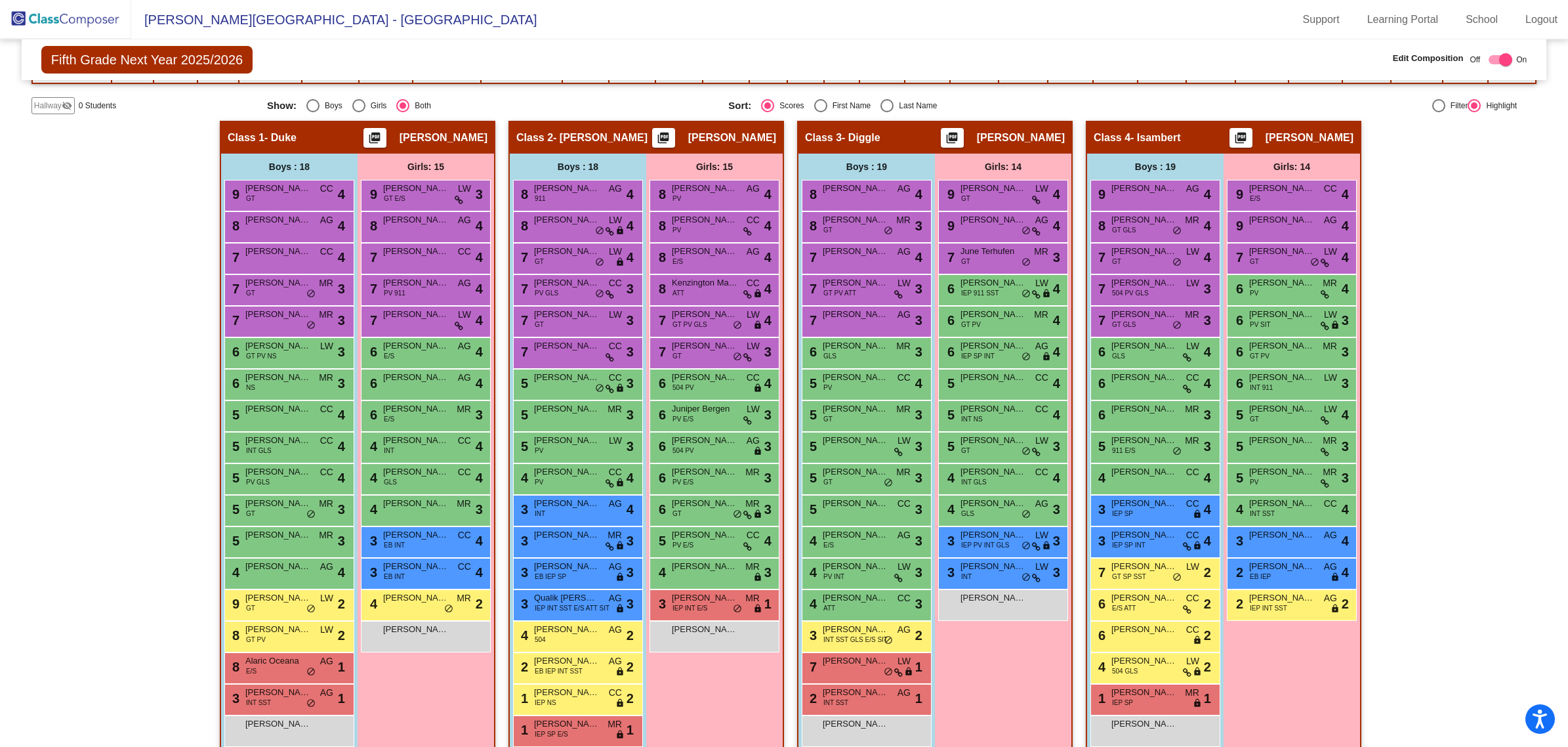
click at [84, 20] on img at bounding box center [66, 19] width 131 height 39
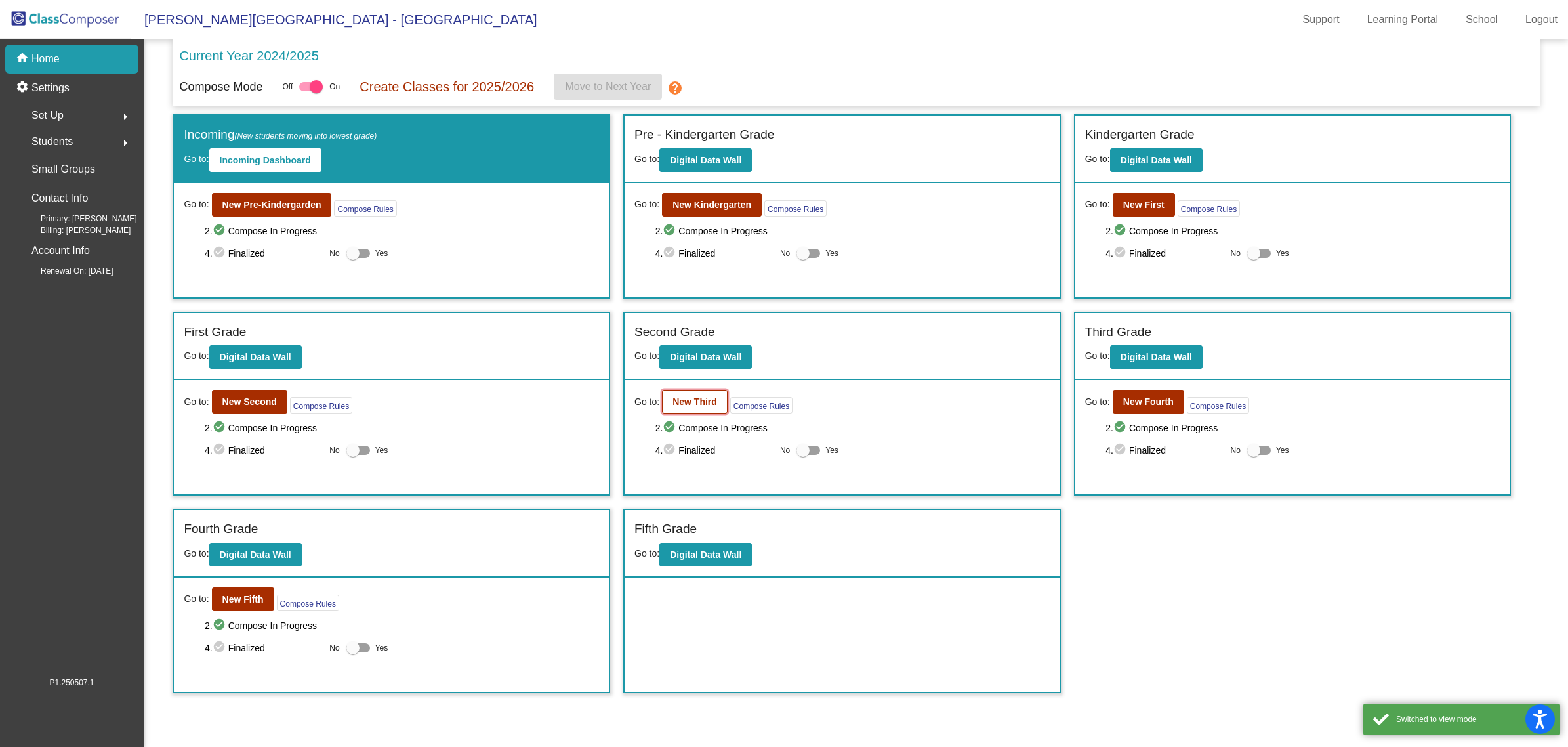
click at [672, 399] on b "New Third" at bounding box center [695, 402] width 45 height 11
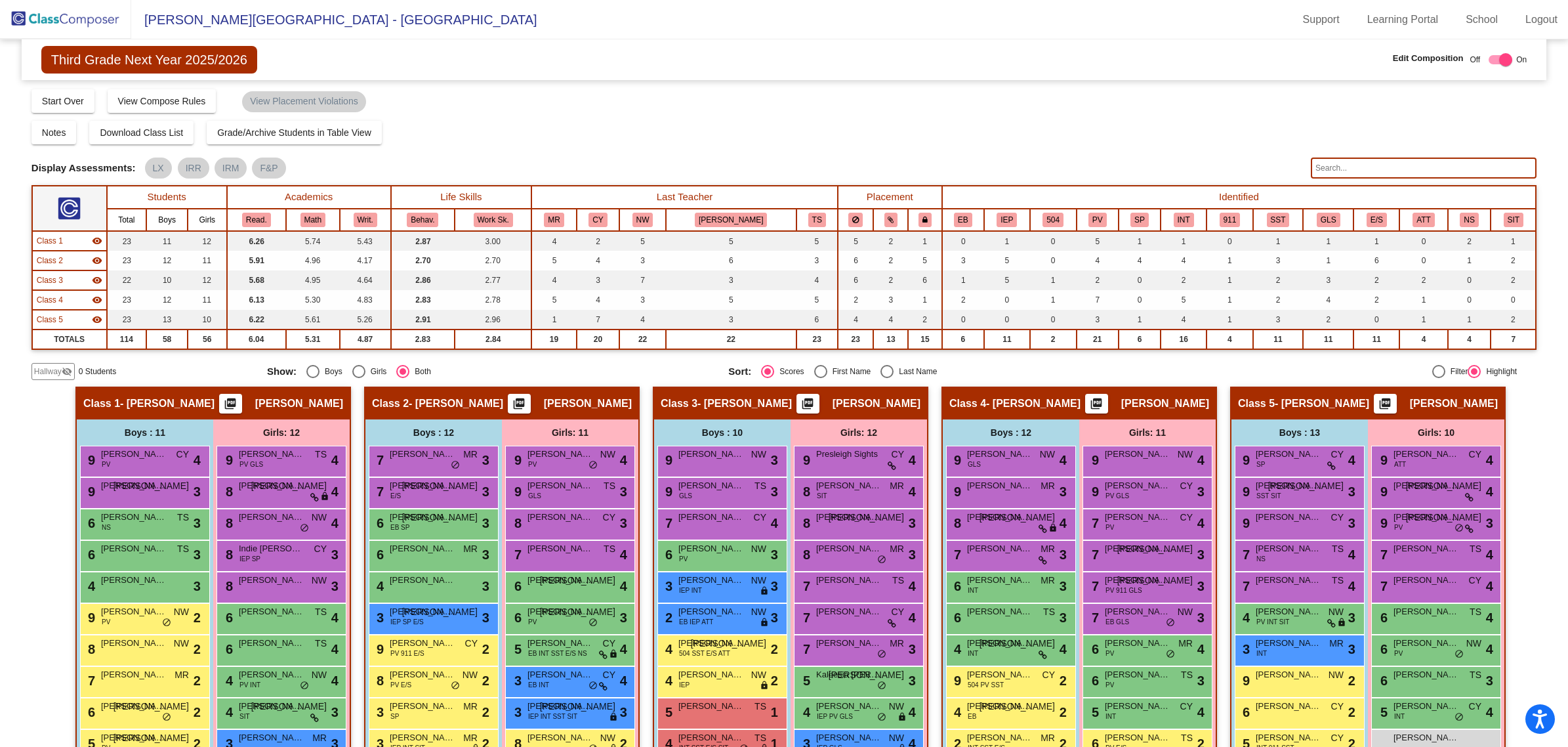
click at [1329, 169] on input "text" at bounding box center [1423, 168] width 226 height 21
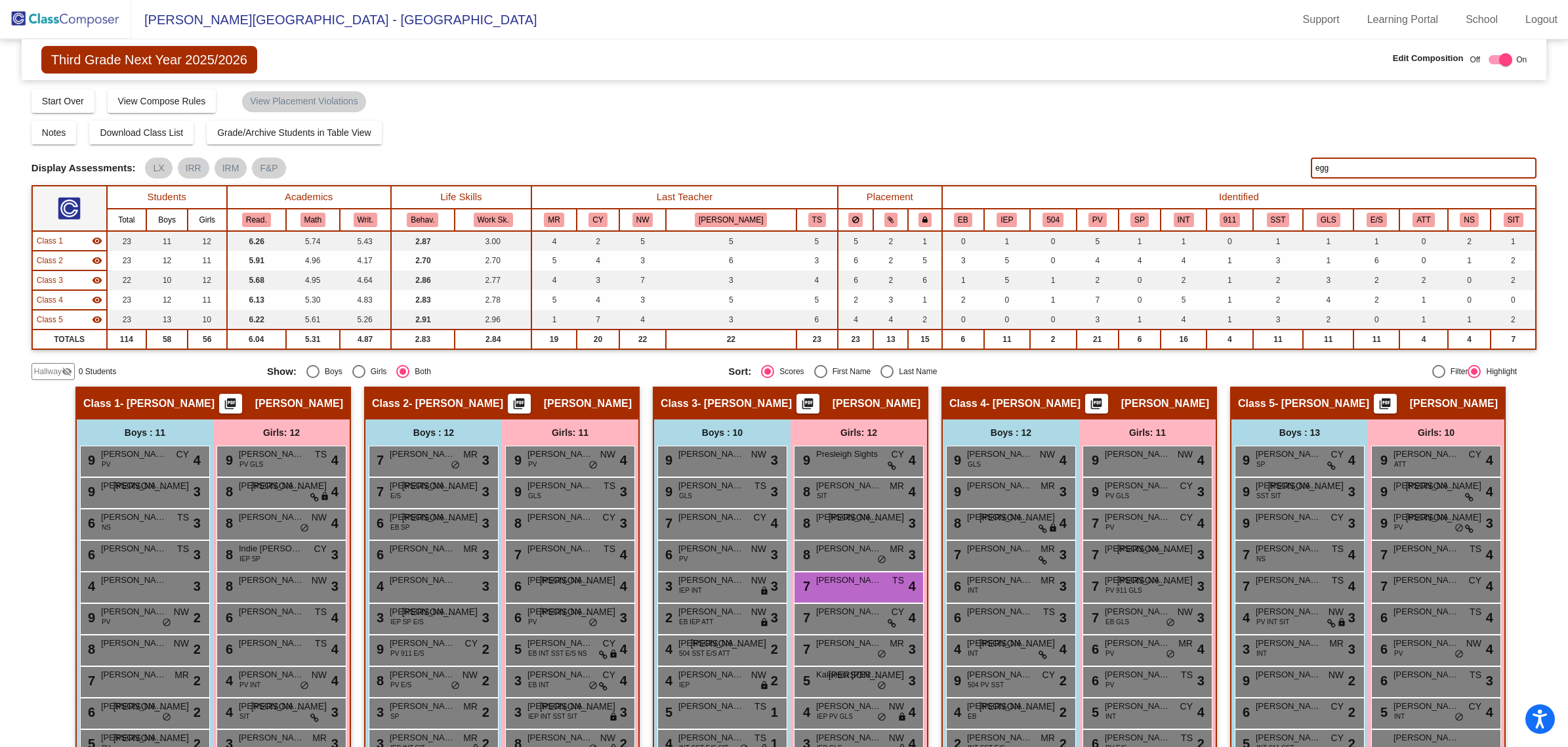
type input "egg"
click at [38, 24] on img at bounding box center [66, 19] width 131 height 39
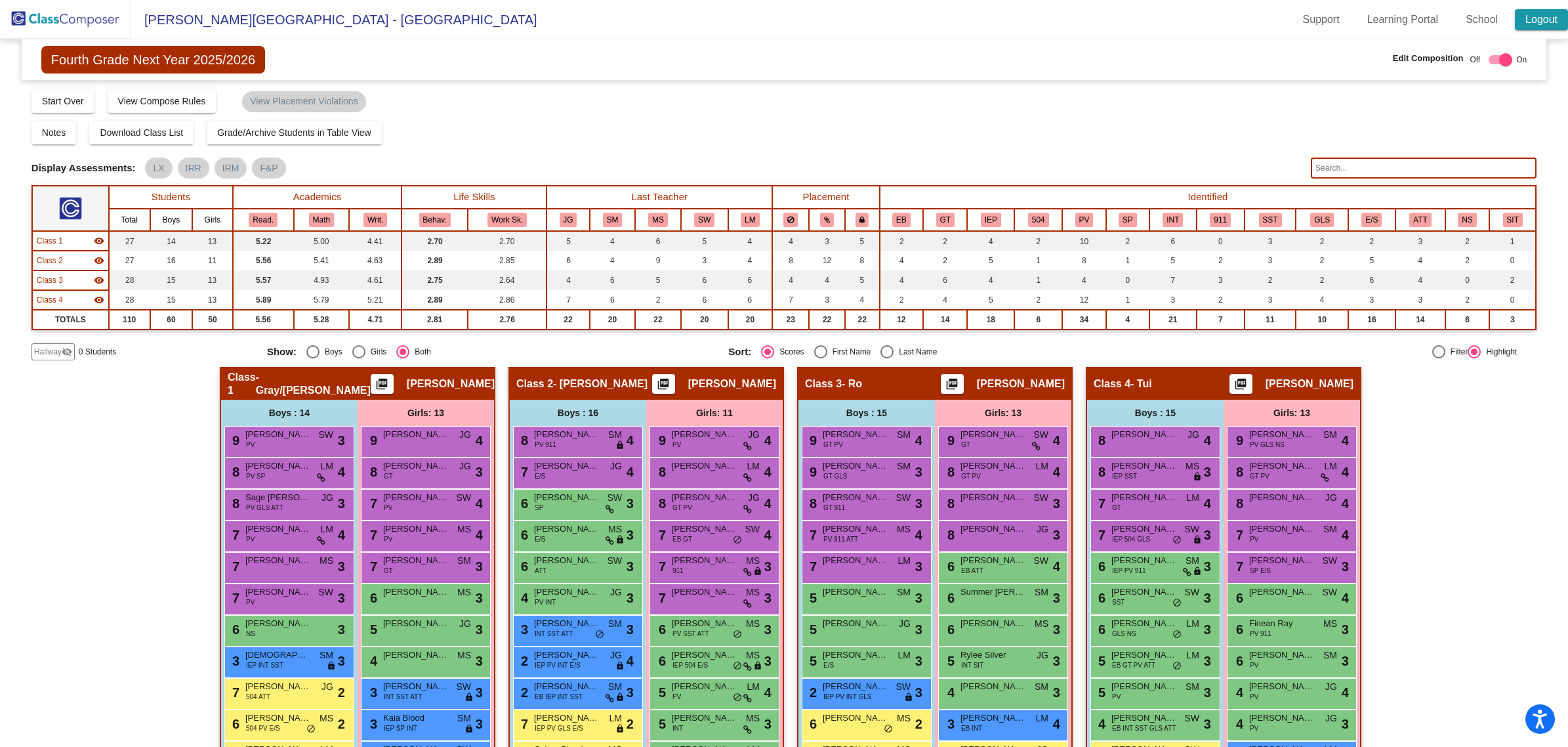
click at [1532, 19] on link "Logout" at bounding box center [1541, 19] width 53 height 21
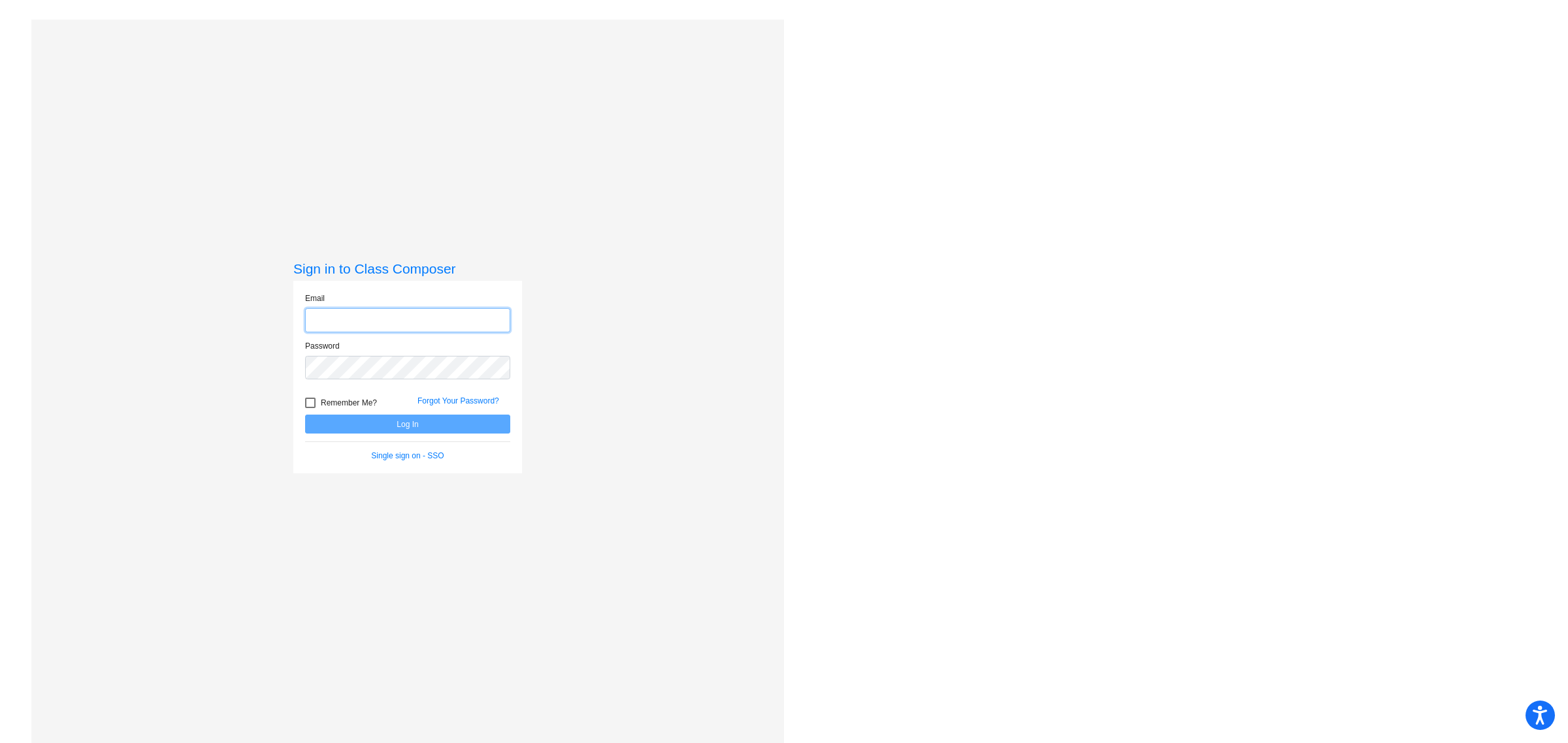
type input "[PERSON_NAME][EMAIL_ADDRESS][PERSON_NAME][DOMAIN_NAME]"
